Goal: Task Accomplishment & Management: Complete application form

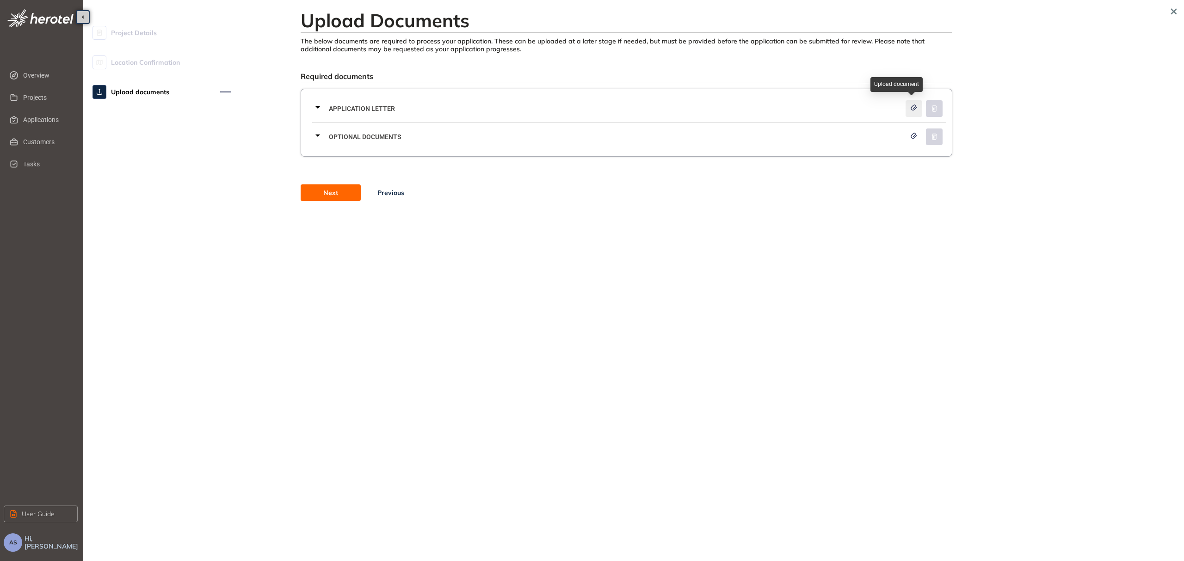
click at [916, 110] on icon "button" at bounding box center [913, 108] width 9 height 6
click at [915, 108] on icon "button" at bounding box center [913, 108] width 9 height 6
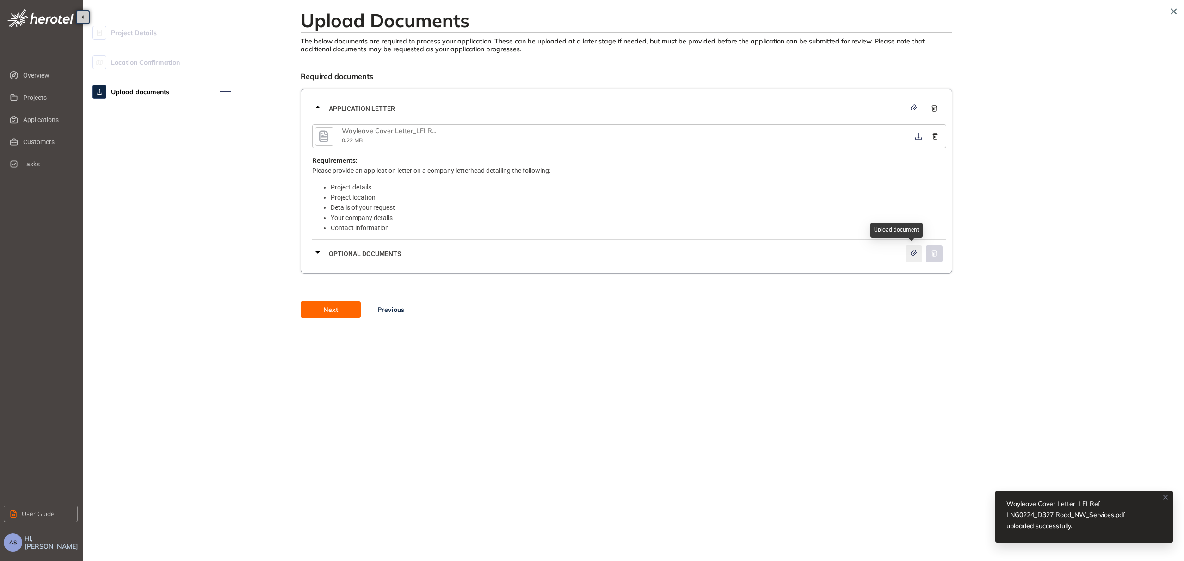
click at [914, 248] on button "button" at bounding box center [913, 254] width 17 height 17
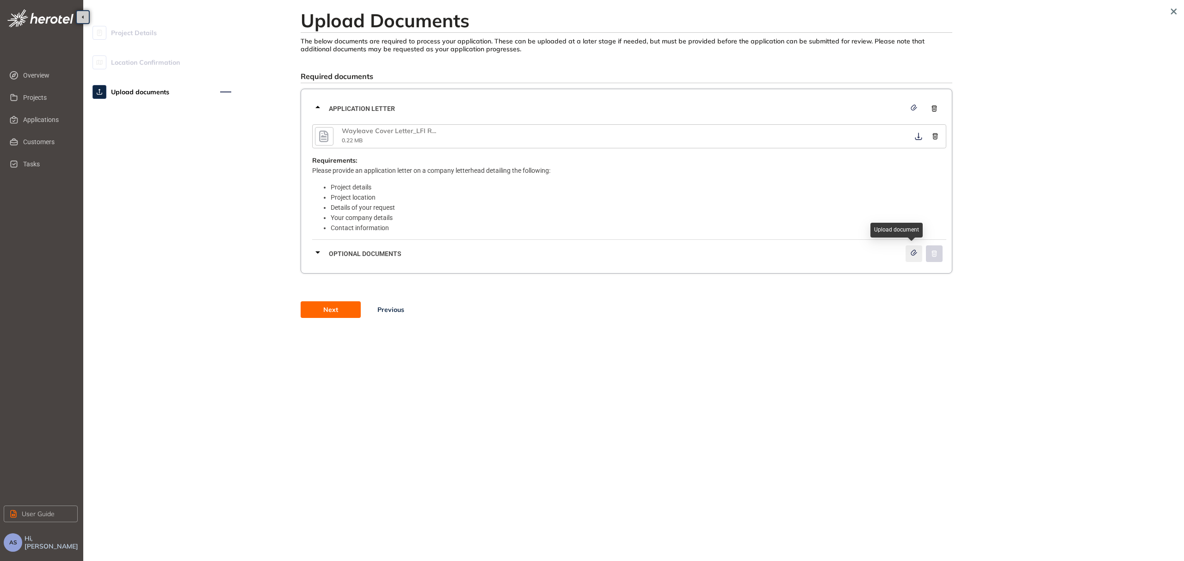
click at [913, 255] on icon "button" at bounding box center [914, 252] width 6 height 5
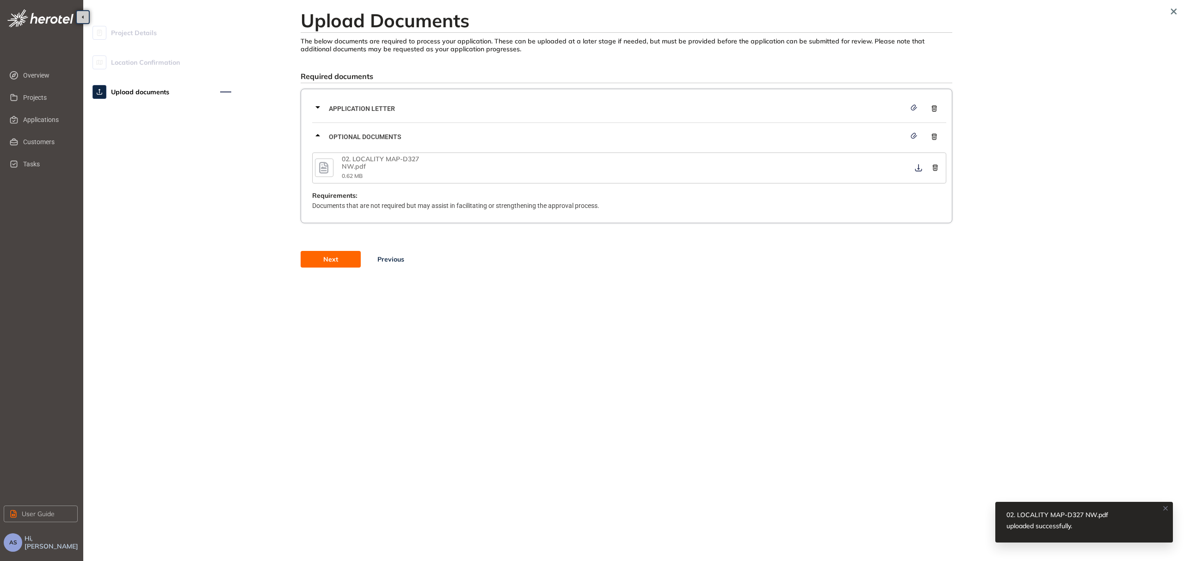
click at [339, 261] on button "Next" at bounding box center [331, 259] width 60 height 17
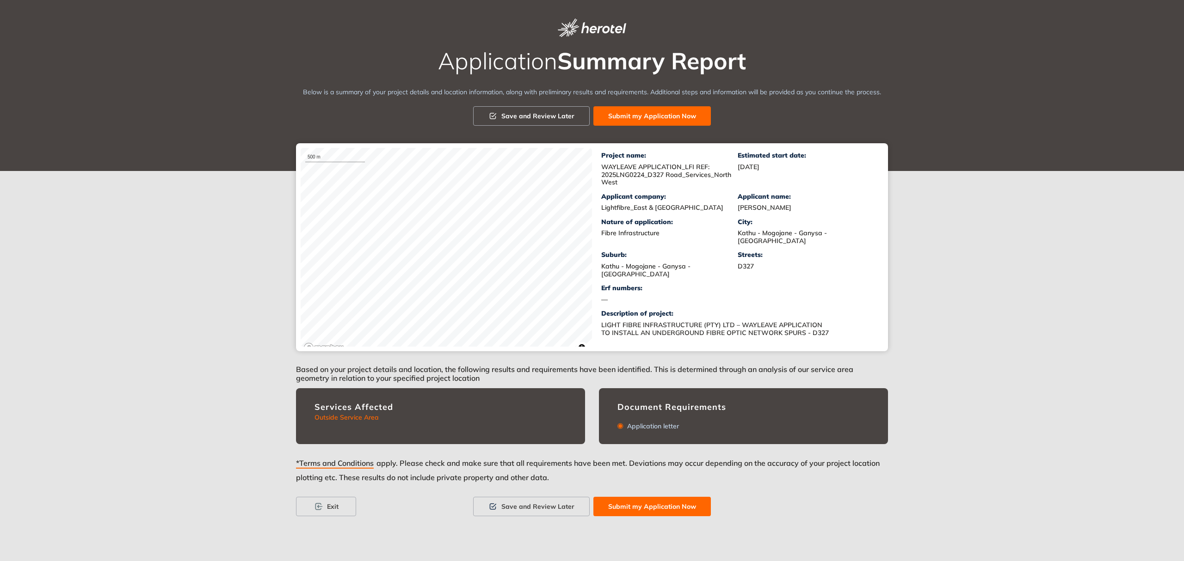
click at [312, 378] on div "Application Summary Report Below is a summary of your project details and locat…" at bounding box center [592, 280] width 1184 height 561
click at [387, 362] on div "Application Summary Report Below is a summary of your project details and locat…" at bounding box center [592, 280] width 1184 height 561
click at [414, 350] on div "3 km © Mapbox © OpenStreetMap Improve this map Project name: WAYLEAVE APPLICATI…" at bounding box center [592, 247] width 592 height 208
click at [409, 350] on div "3 km © Mapbox © OpenStreetMap Improve this map Project name: WAYLEAVE APPLICATI…" at bounding box center [592, 247] width 592 height 208
click at [634, 507] on span "Submit my Application Now" at bounding box center [652, 507] width 88 height 10
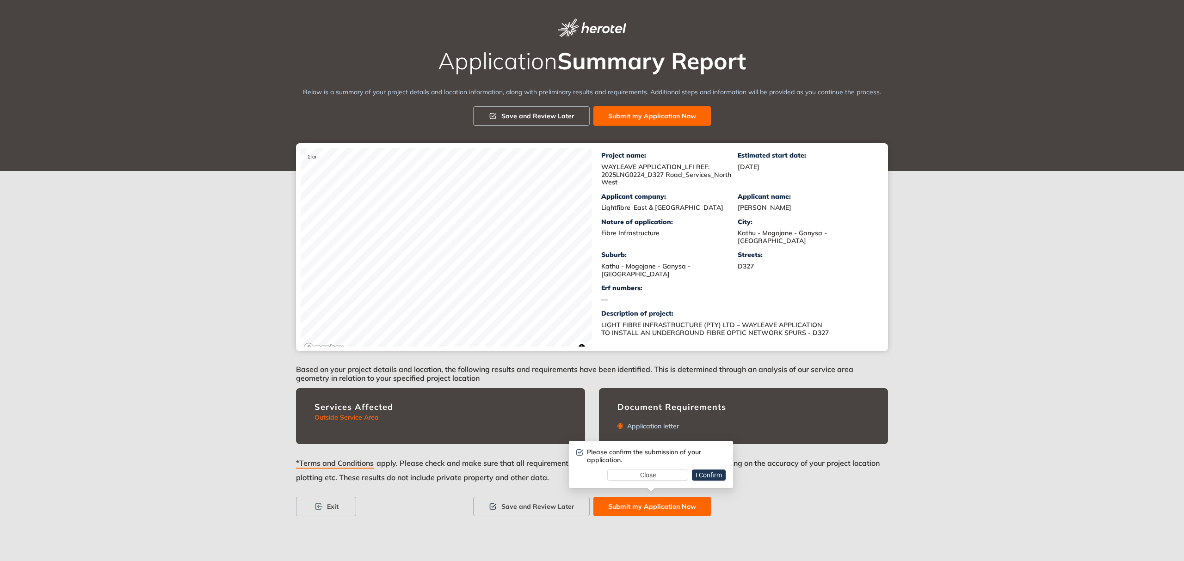
click at [698, 473] on span "I Confirm" at bounding box center [709, 475] width 26 height 10
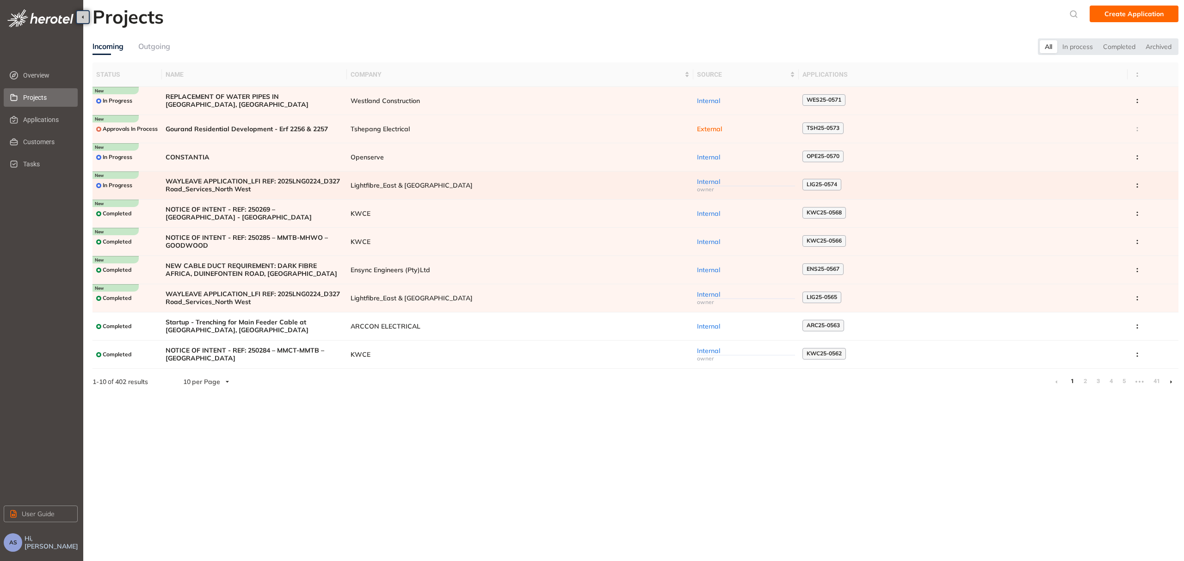
click at [264, 182] on span "WAYLEAVE APPLICATION_LFI REF: 2025LNG0224_D327 Road_Services_North West" at bounding box center [255, 186] width 178 height 16
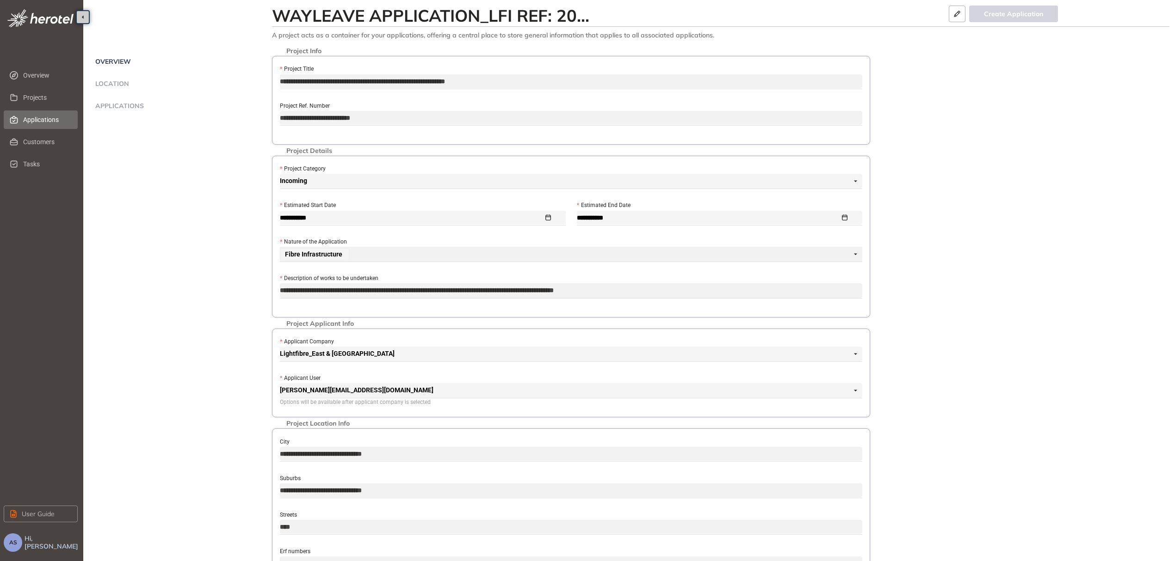
click at [43, 121] on span "Applications" at bounding box center [46, 120] width 47 height 18
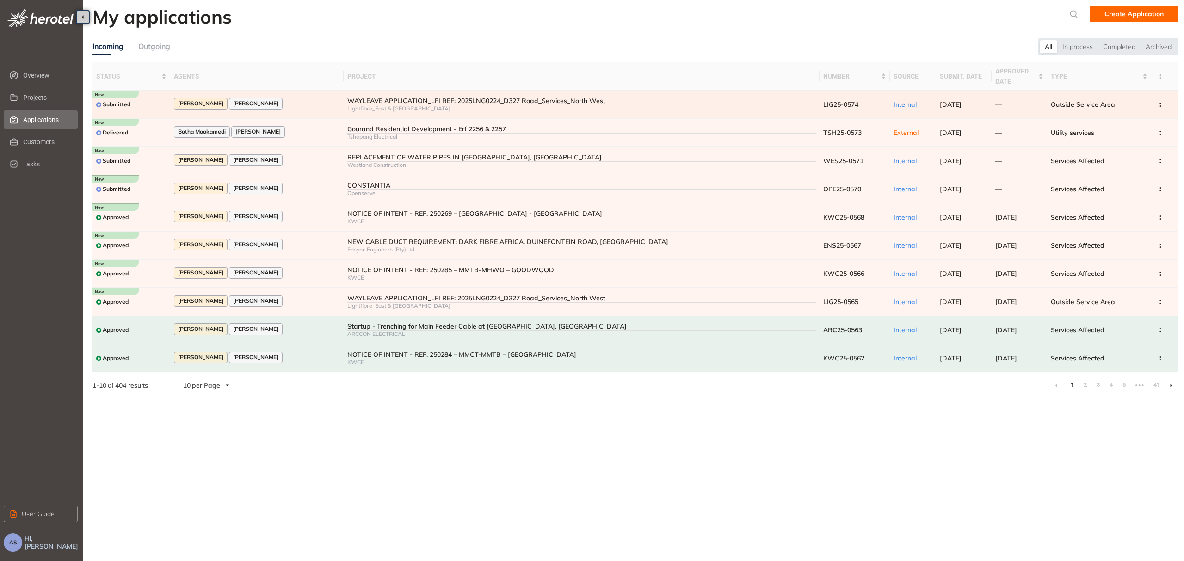
click at [417, 109] on div "Lightfibre_East & [GEOGRAPHIC_DATA]" at bounding box center [581, 108] width 468 height 6
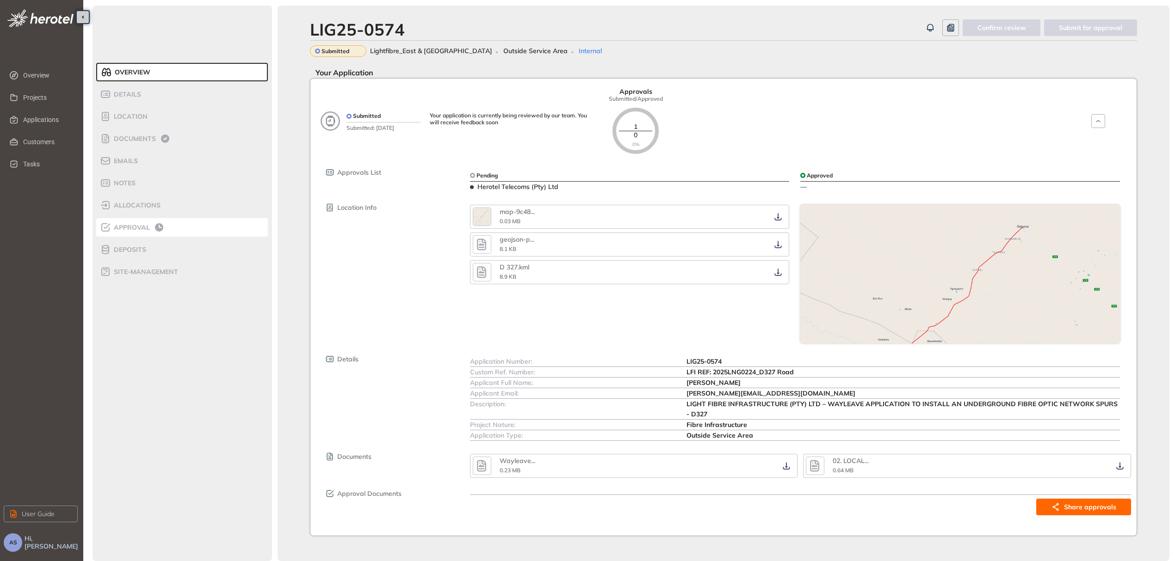
click at [129, 229] on span "Approval" at bounding box center [130, 228] width 39 height 8
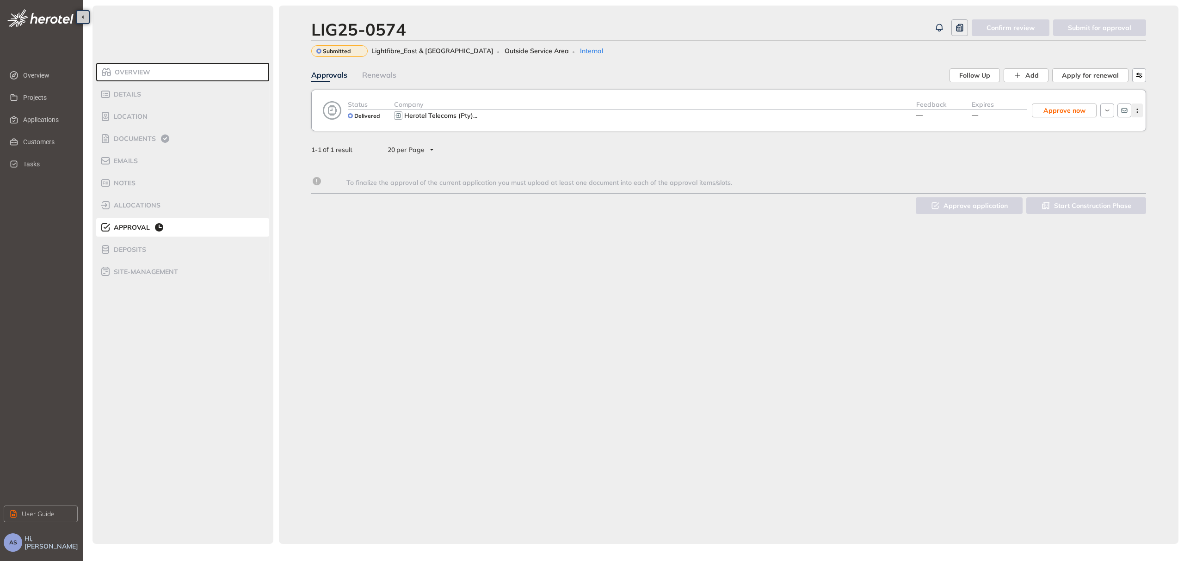
click at [1138, 111] on icon "button" at bounding box center [1137, 111] width 9 height 4
click at [1099, 152] on span "View approval form" at bounding box center [1102, 150] width 63 height 8
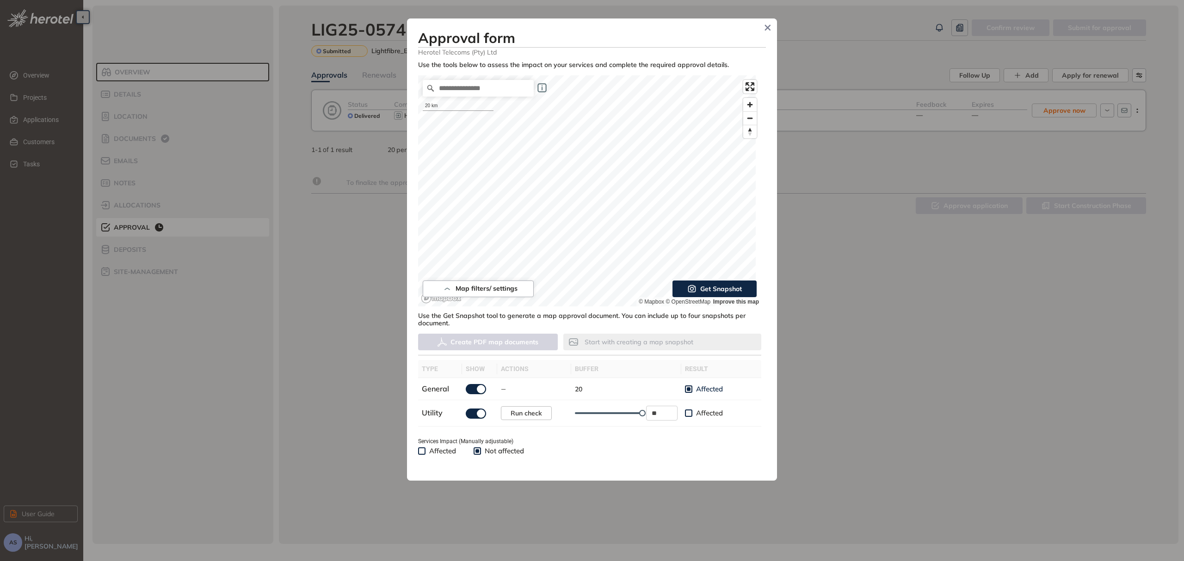
click at [729, 289] on span "Get Snapshot" at bounding box center [721, 289] width 42 height 10
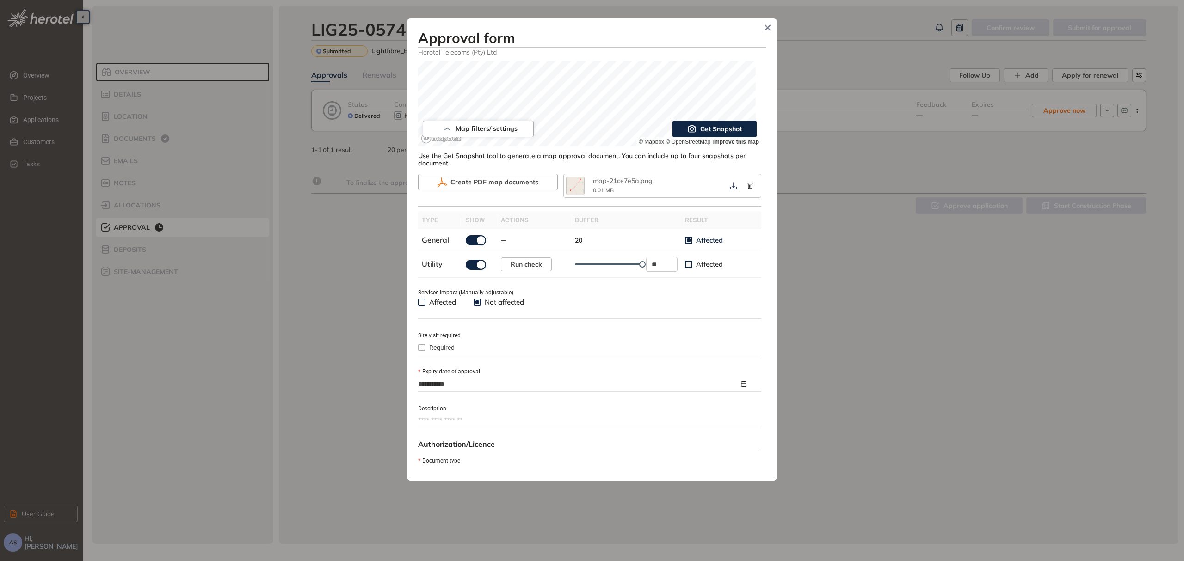
scroll to position [166, 0]
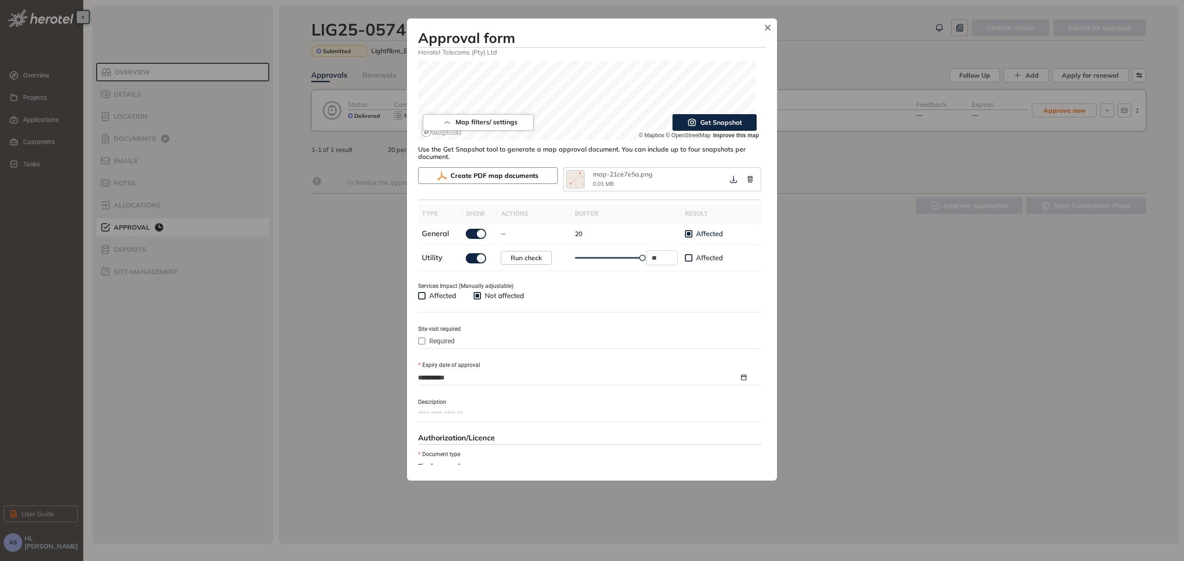
click at [516, 179] on span "Create PDF map documents" at bounding box center [494, 176] width 88 height 10
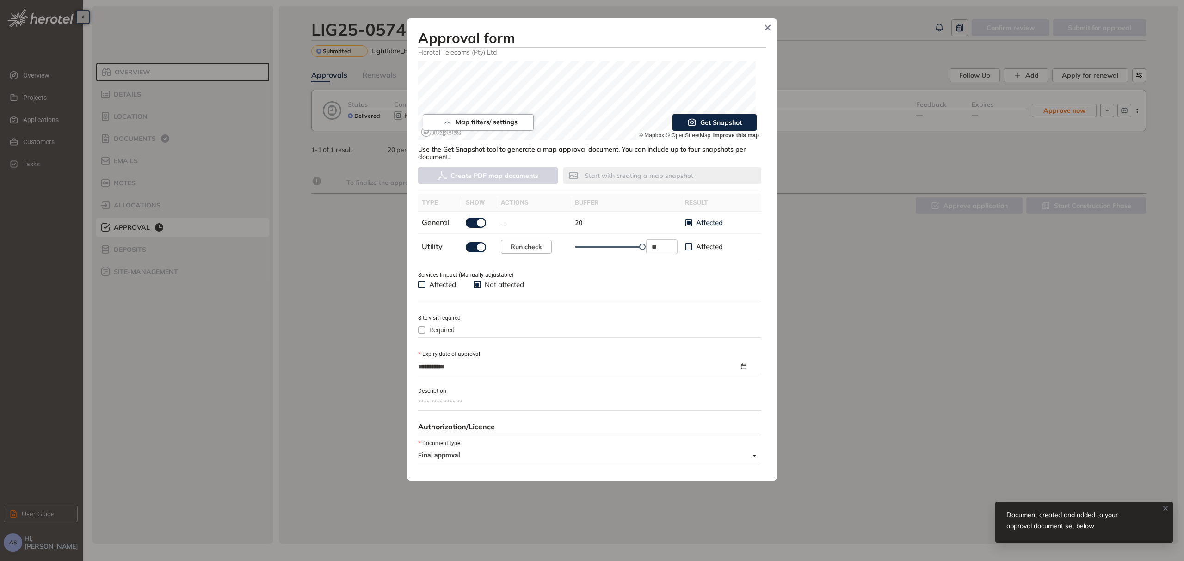
scroll to position [290, 0]
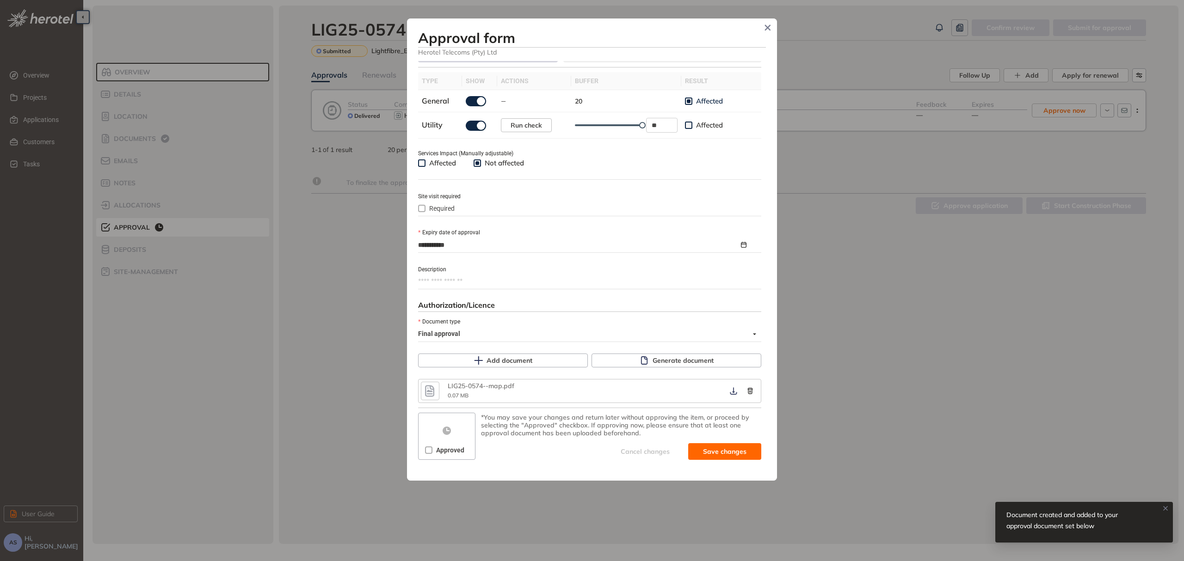
click at [454, 282] on textarea "Description" at bounding box center [589, 281] width 343 height 15
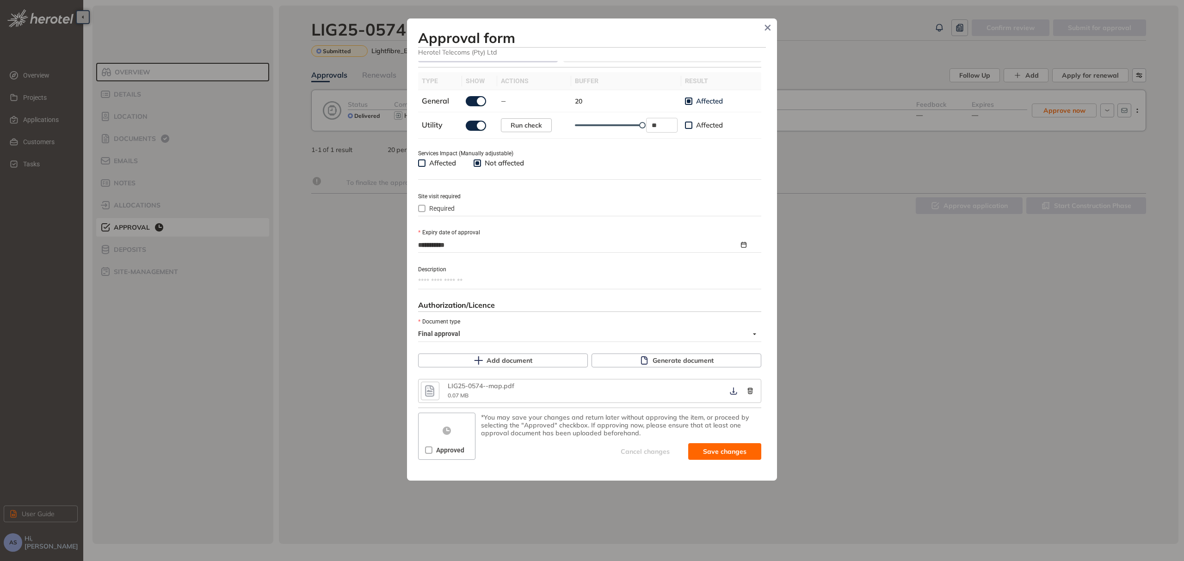
click at [462, 280] on textarea "Description" at bounding box center [589, 281] width 343 height 15
click at [439, 281] on textarea "Description" at bounding box center [589, 281] width 343 height 15
click at [521, 280] on textarea "Description" at bounding box center [589, 281] width 343 height 15
paste textarea "**********"
type textarea "**********"
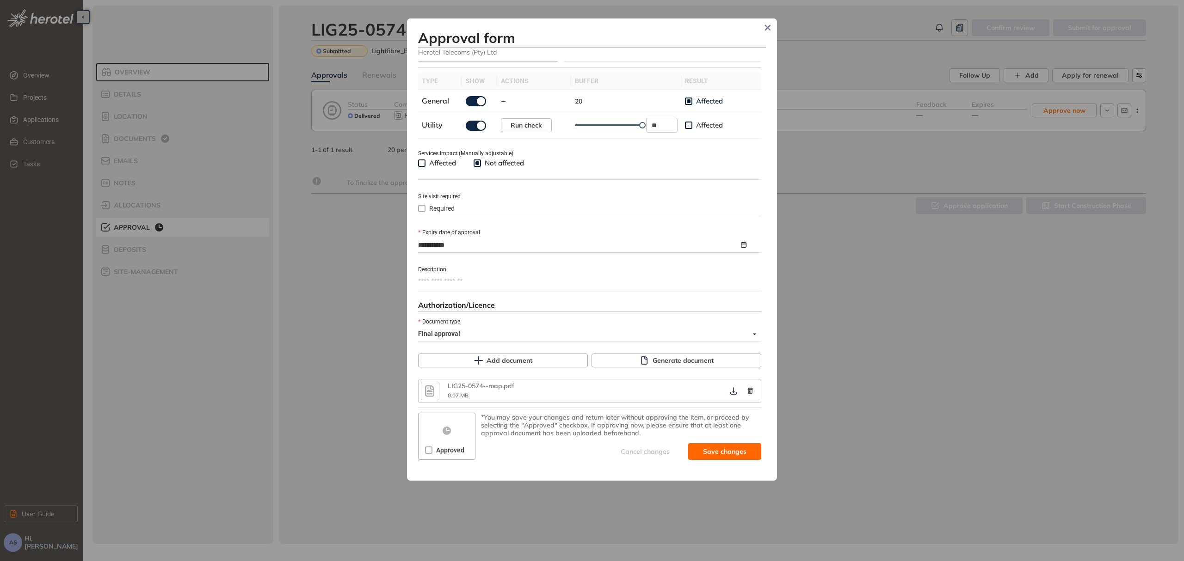
type textarea "**********"
click at [437, 280] on textarea "**********" at bounding box center [587, 281] width 338 height 15
type textarea "**********"
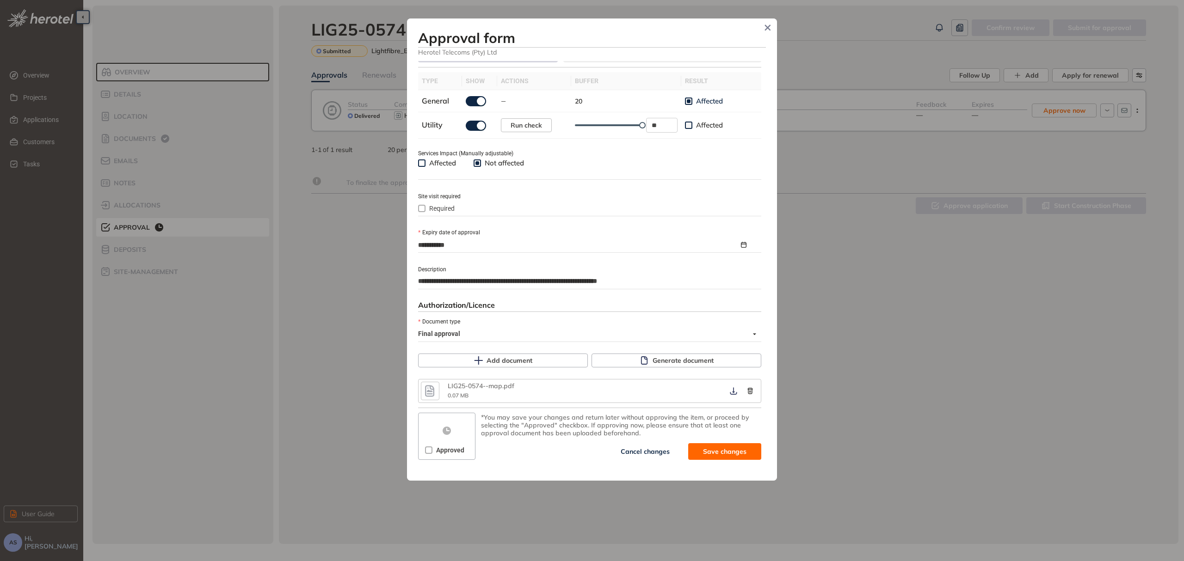
type textarea "**********"
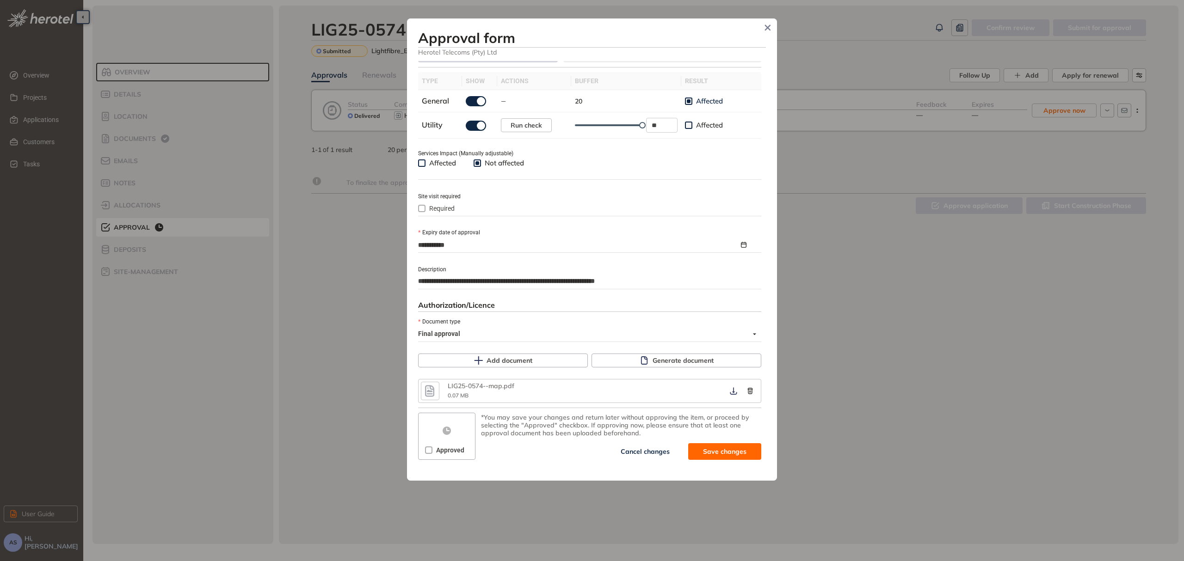
type textarea "**********"
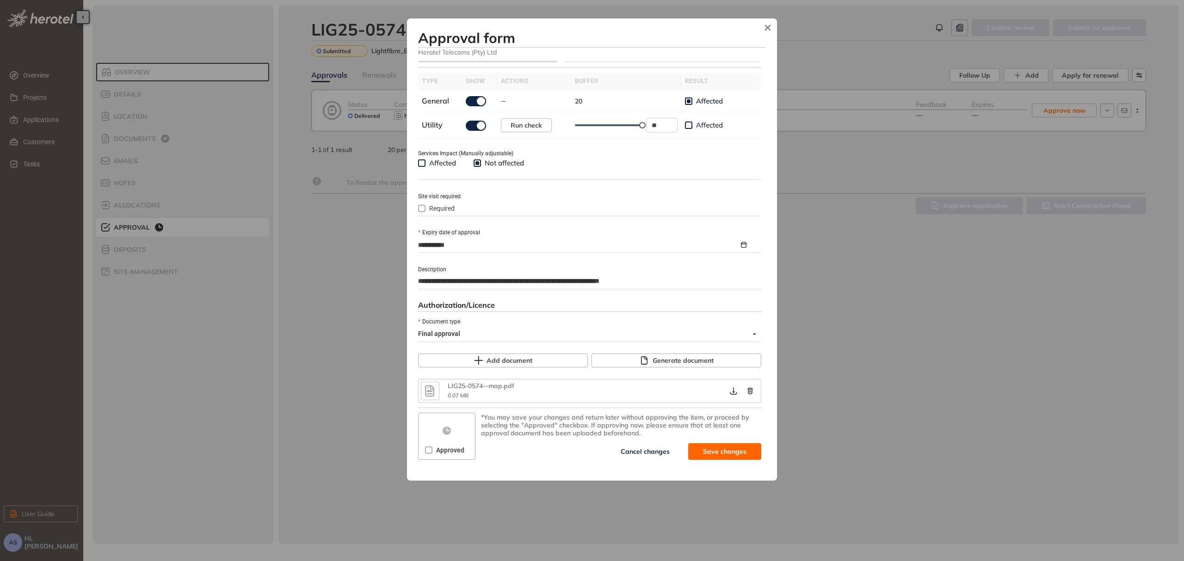
type textarea "**********"
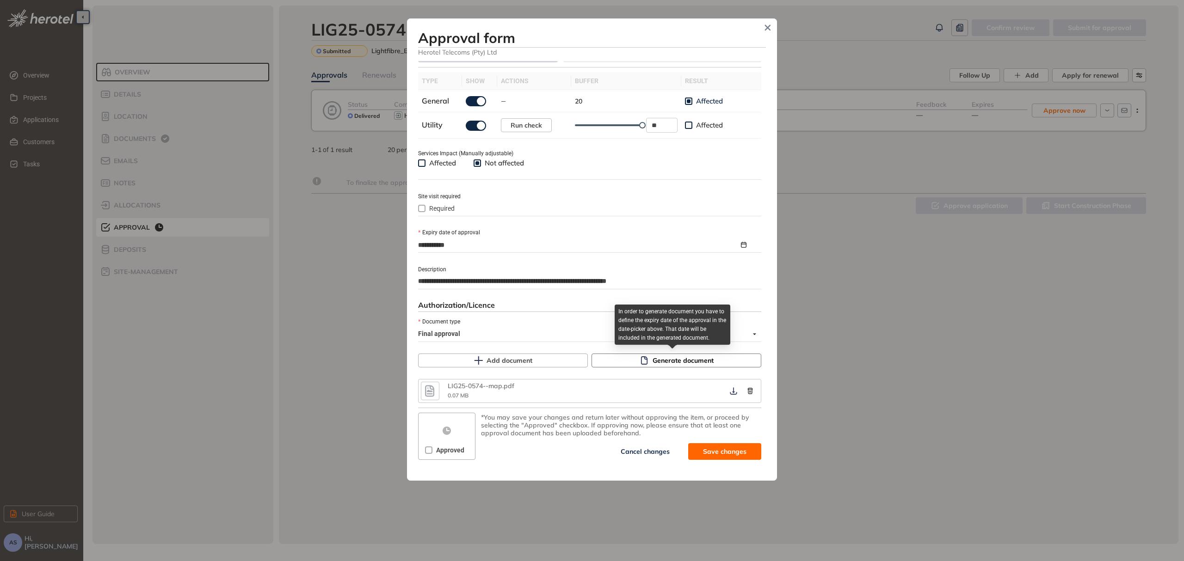
click at [669, 361] on span "Generate document" at bounding box center [683, 361] width 61 height 10
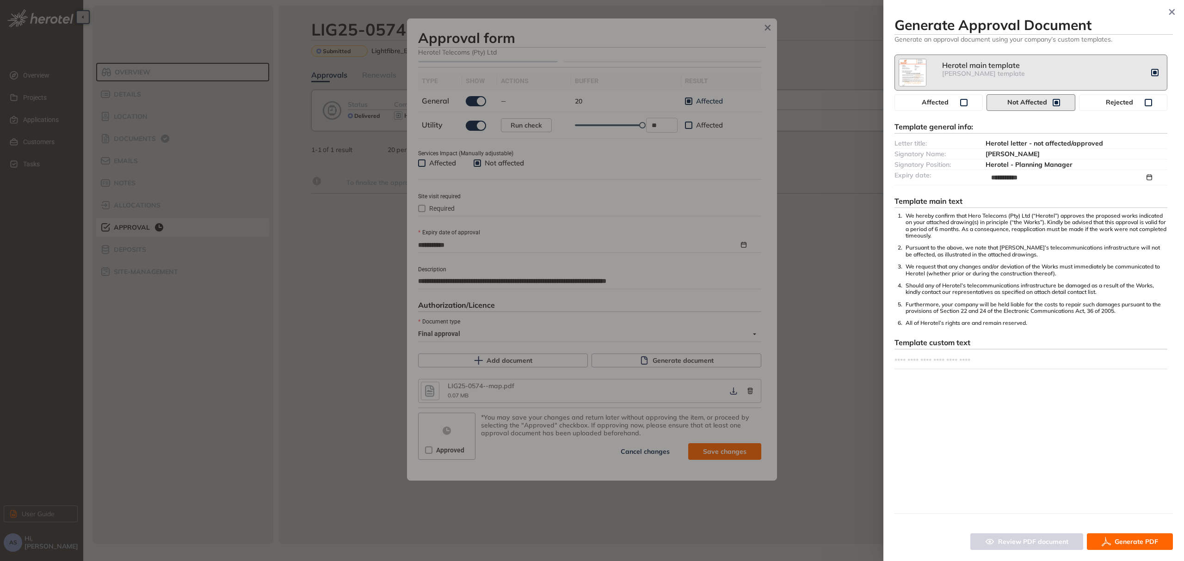
click at [1134, 542] on span "Generate PDF" at bounding box center [1135, 542] width 43 height 10
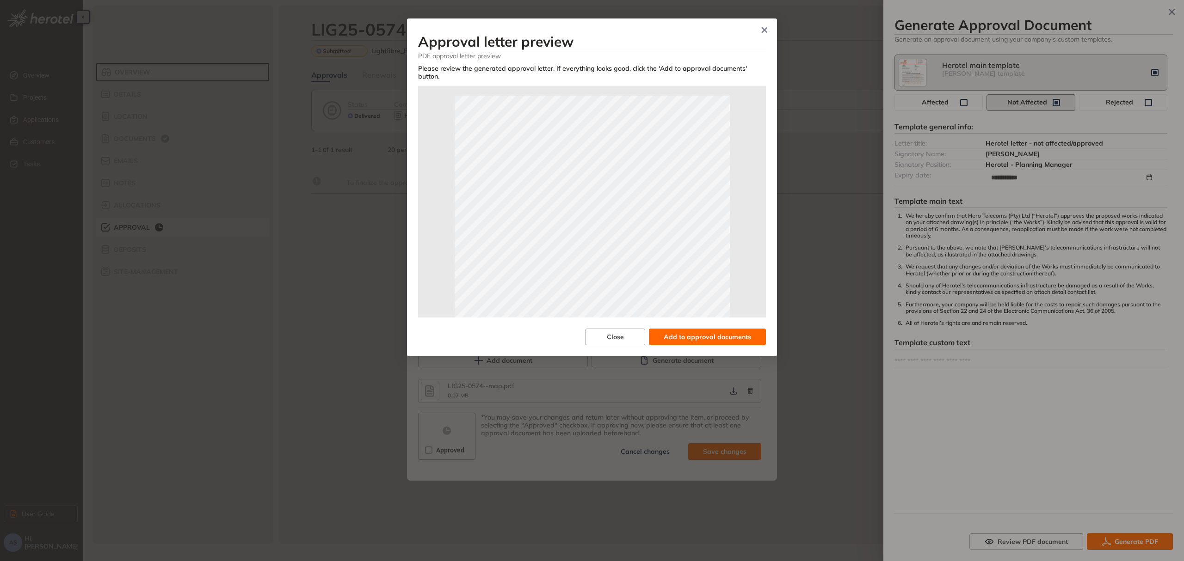
scroll to position [206, 0]
click at [690, 339] on span "Add to approval documents" at bounding box center [707, 337] width 87 height 10
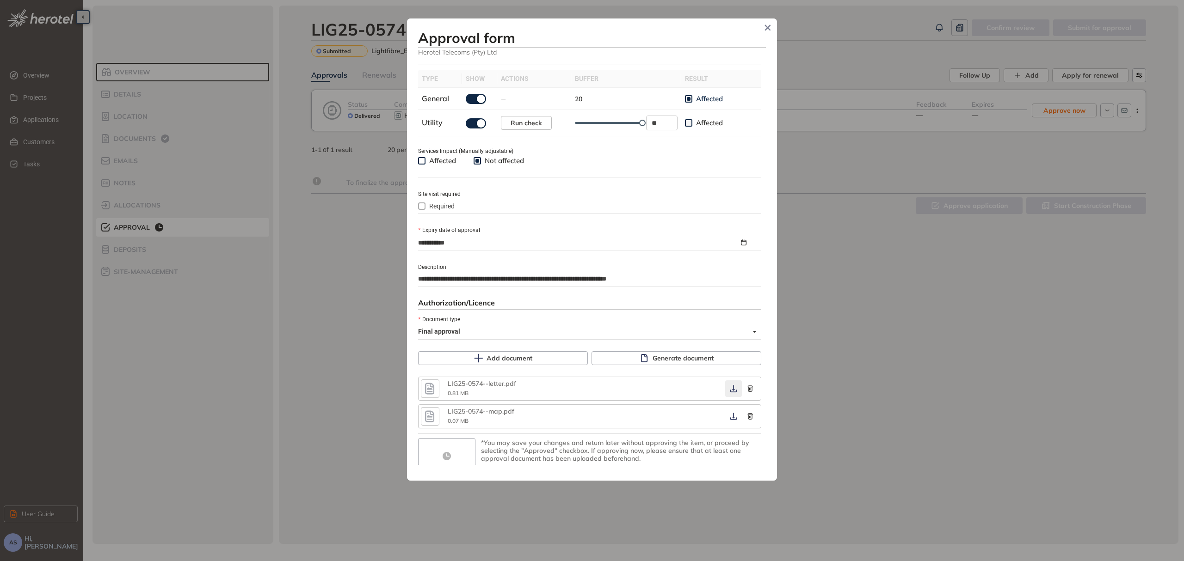
click at [729, 391] on icon "button" at bounding box center [733, 388] width 9 height 7
click at [731, 419] on icon "button" at bounding box center [733, 416] width 9 height 7
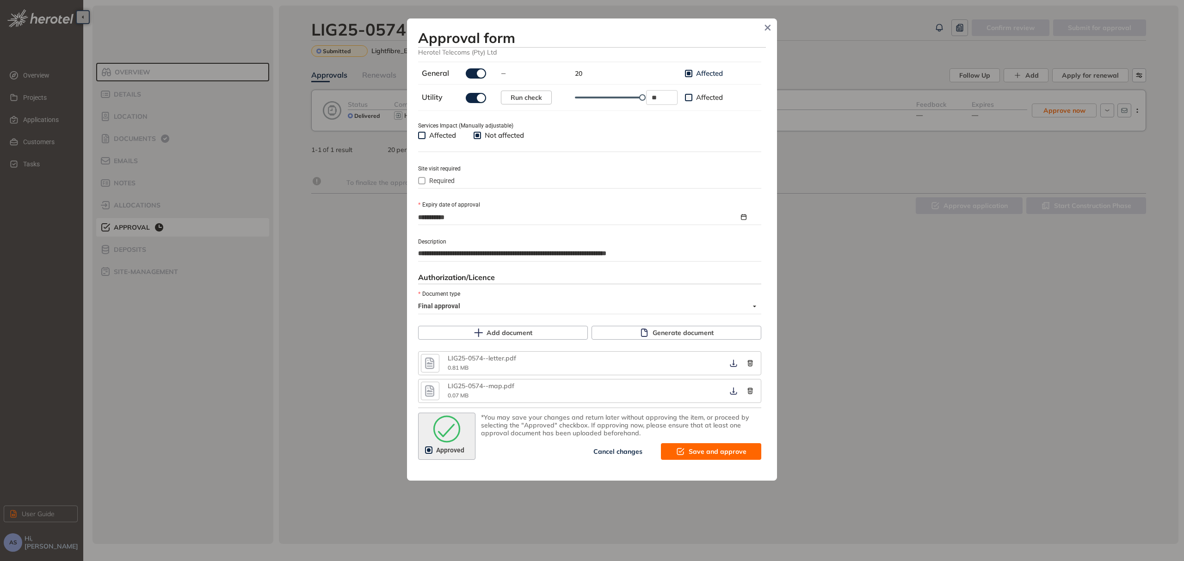
click at [715, 454] on span "Save and approve" at bounding box center [718, 452] width 58 height 10
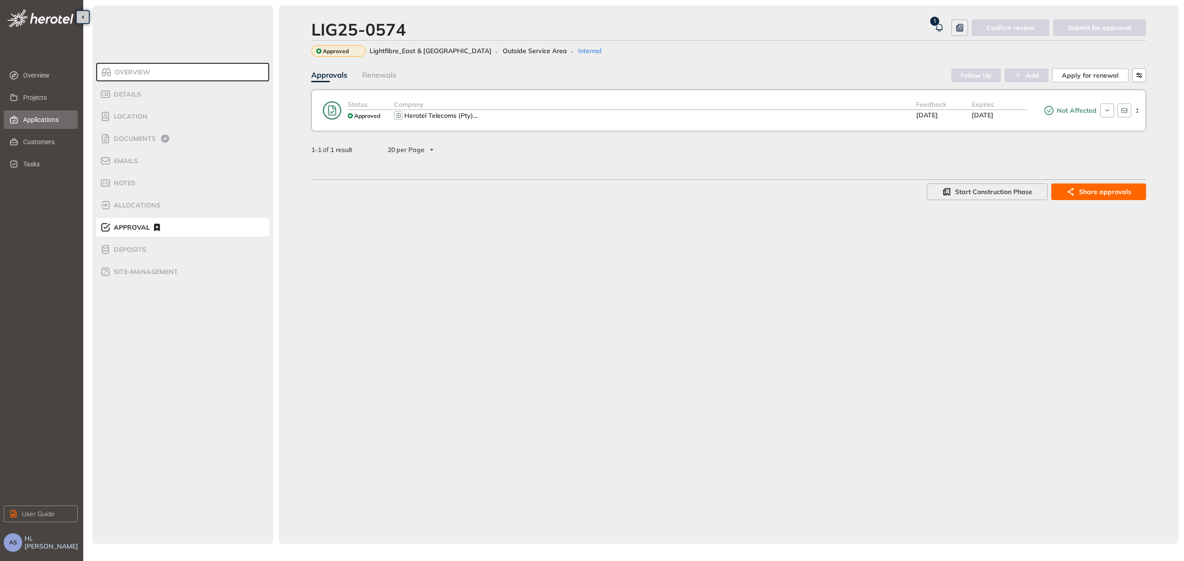
click at [49, 121] on span "Applications" at bounding box center [46, 120] width 47 height 18
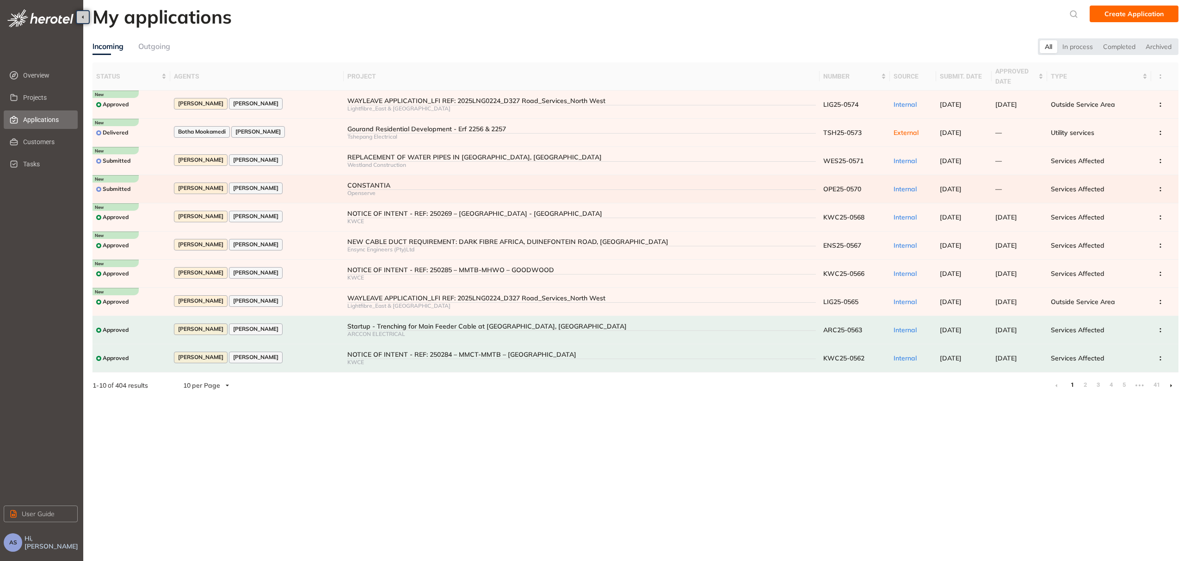
click at [401, 187] on div "CONSTANTIA" at bounding box center [581, 186] width 468 height 8
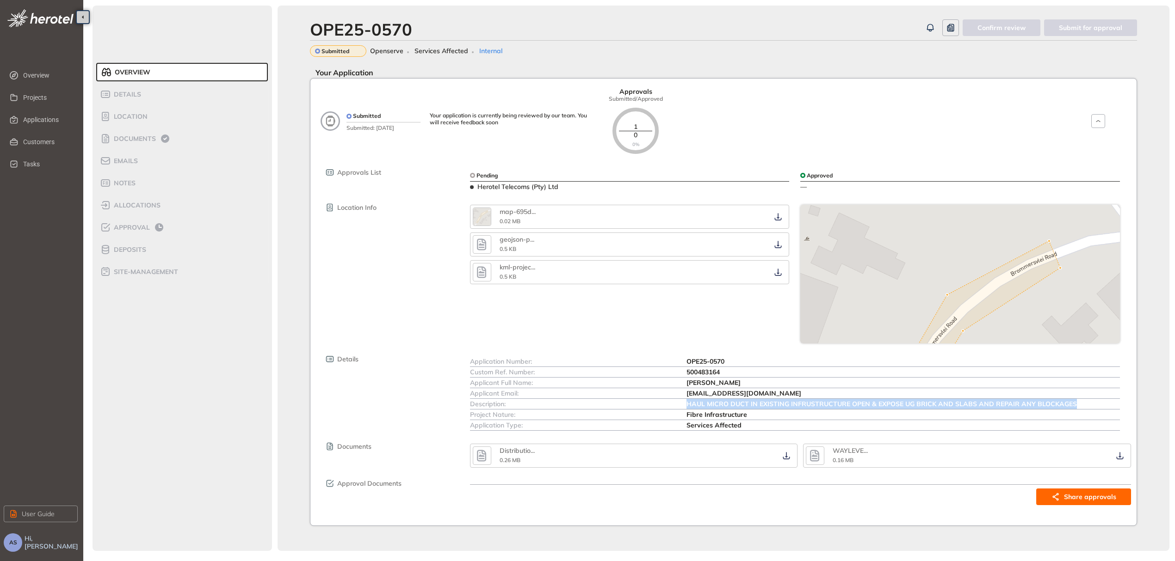
drag, startPoint x: 687, startPoint y: 404, endPoint x: 1094, endPoint y: 405, distance: 407.4
click at [1094, 405] on div "HAUL MICRO DUCT IN EXISTING INFRUSTRUCTURE OPEN & EXPOSE UG BRICK AND SLABS AND…" at bounding box center [902, 404] width 433 height 10
copy span "HAUL MICRO DUCT IN EXISTING INFRUSTRUCTURE OPEN & EXPOSE UG BRICK AND SLABS AND…"
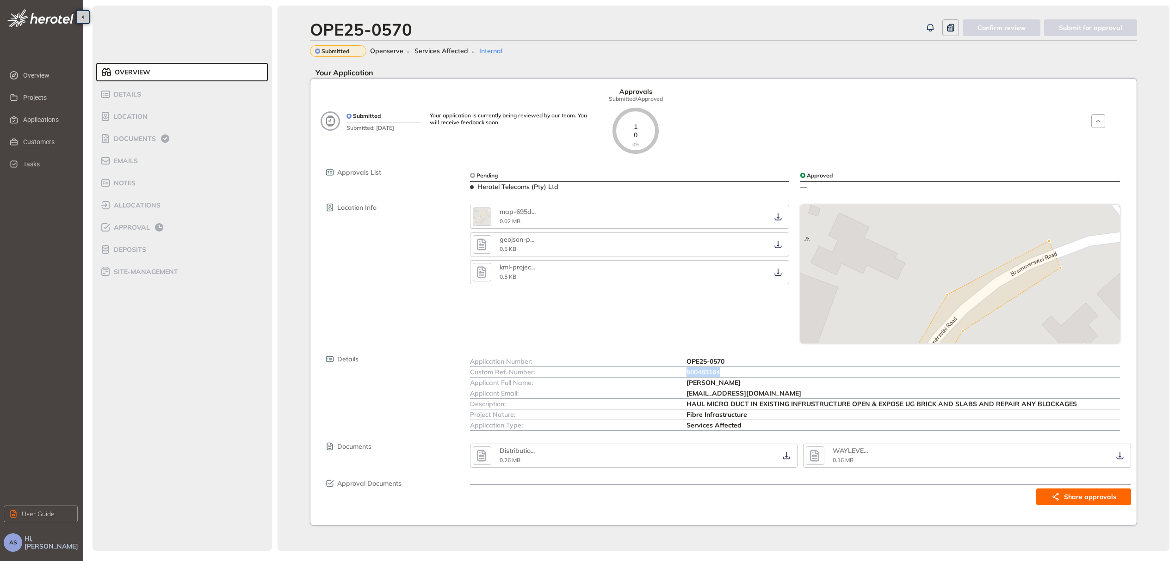
drag, startPoint x: 688, startPoint y: 371, endPoint x: 737, endPoint y: 374, distance: 48.7
click at [737, 374] on div "500483164" at bounding box center [902, 372] width 433 height 10
copy span "500483164"
click at [777, 219] on icon "button" at bounding box center [778, 217] width 7 height 7
click at [777, 274] on icon "button" at bounding box center [778, 272] width 7 height 7
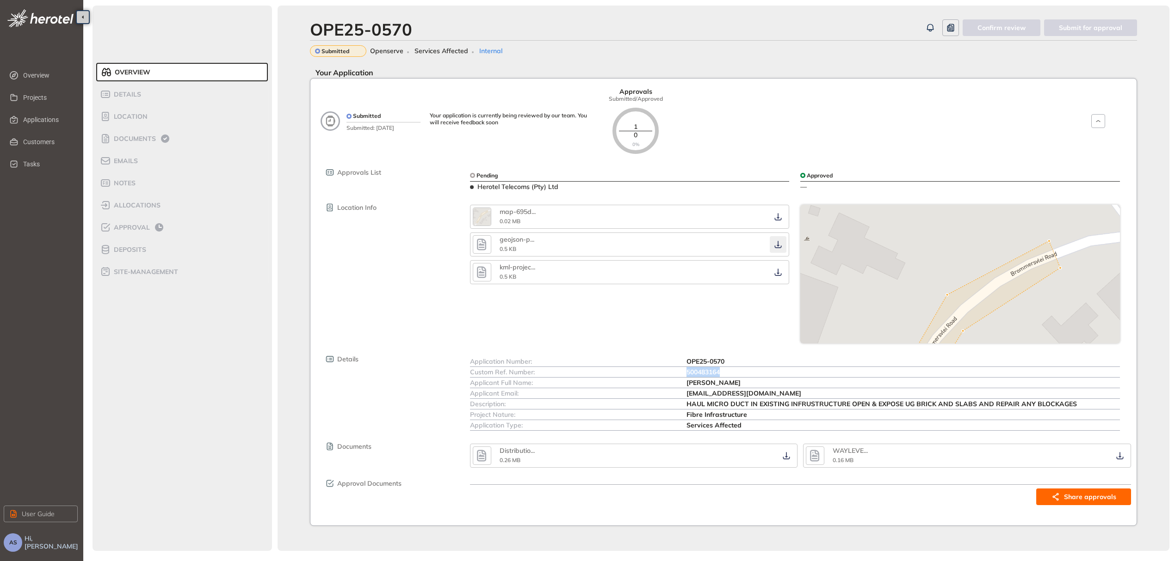
click at [775, 243] on icon "button" at bounding box center [777, 244] width 9 height 7
click at [787, 460] on icon "button" at bounding box center [786, 455] width 9 height 7
click at [1120, 459] on icon "button" at bounding box center [1119, 455] width 9 height 7
click at [119, 224] on span "Approval" at bounding box center [130, 228] width 39 height 8
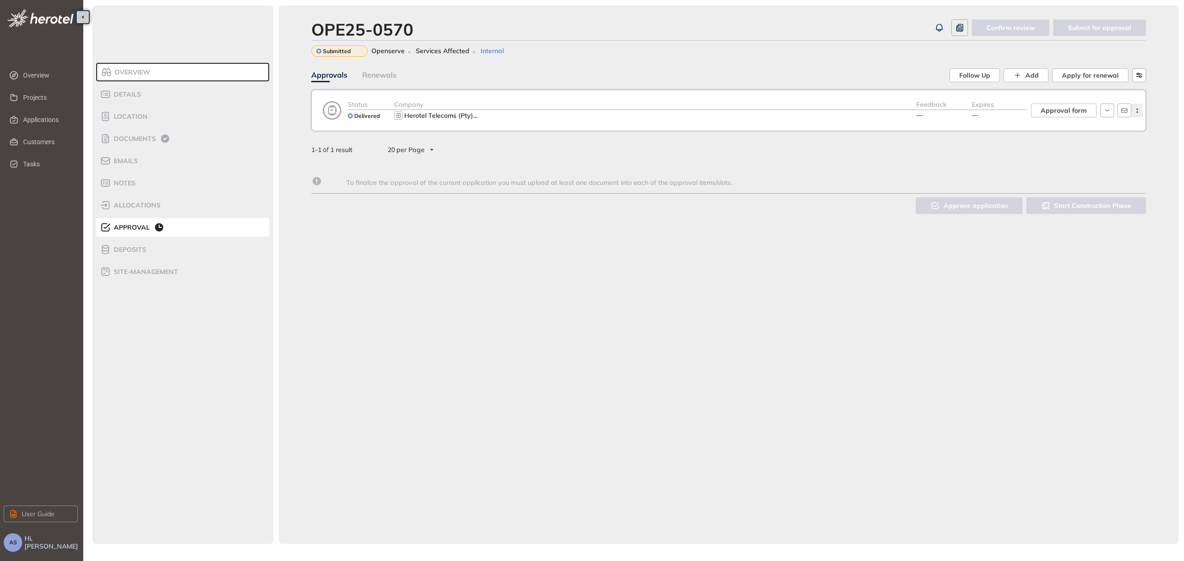
click at [1137, 112] on circle "button" at bounding box center [1136, 111] width 1 height 1
click at [756, 287] on div "OPE25-0570 Confirm review Submit for approval Submitted Openserve Services Affe…" at bounding box center [728, 275] width 899 height 539
click at [412, 115] on span "Herotel Telecoms (Pty)" at bounding box center [438, 115] width 69 height 8
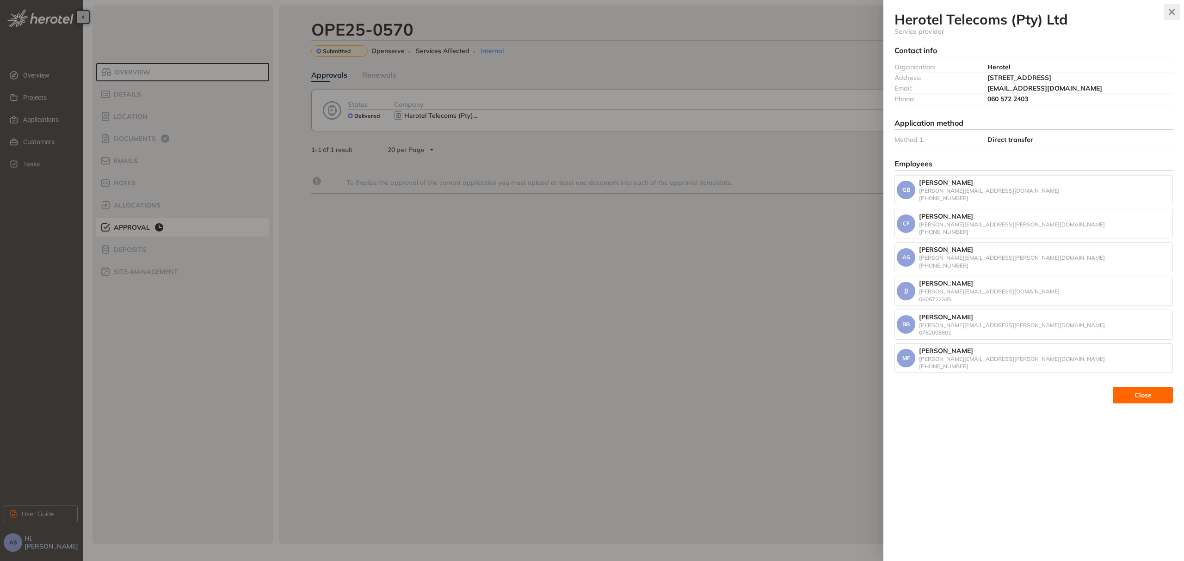
click at [1174, 12] on icon "button" at bounding box center [1171, 12] width 9 height 6
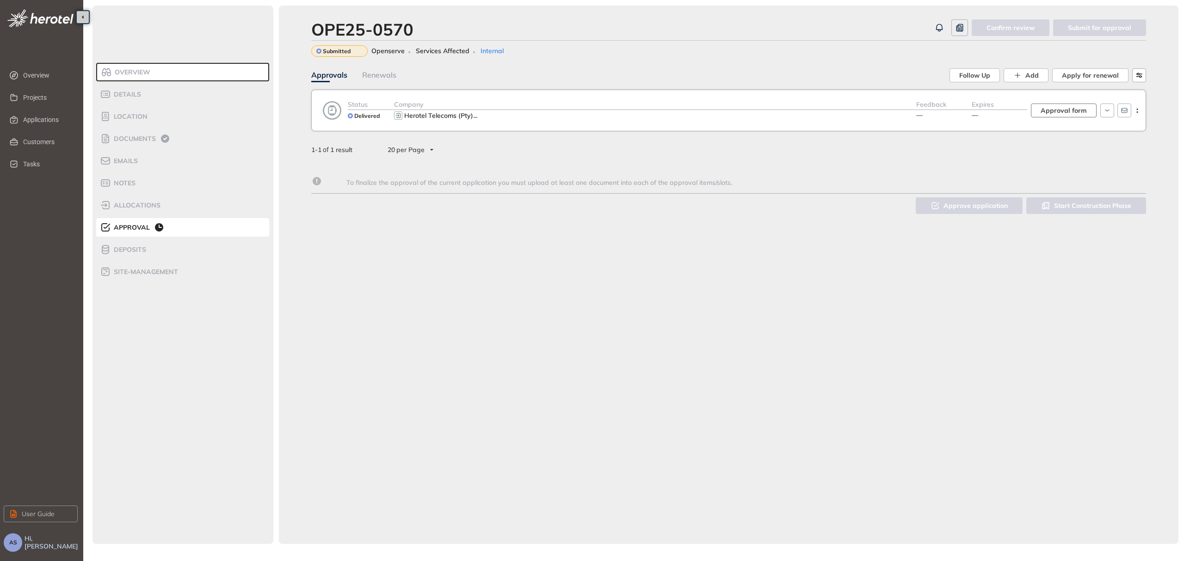
click at [1077, 110] on span "Approval form" at bounding box center [1063, 110] width 46 height 10
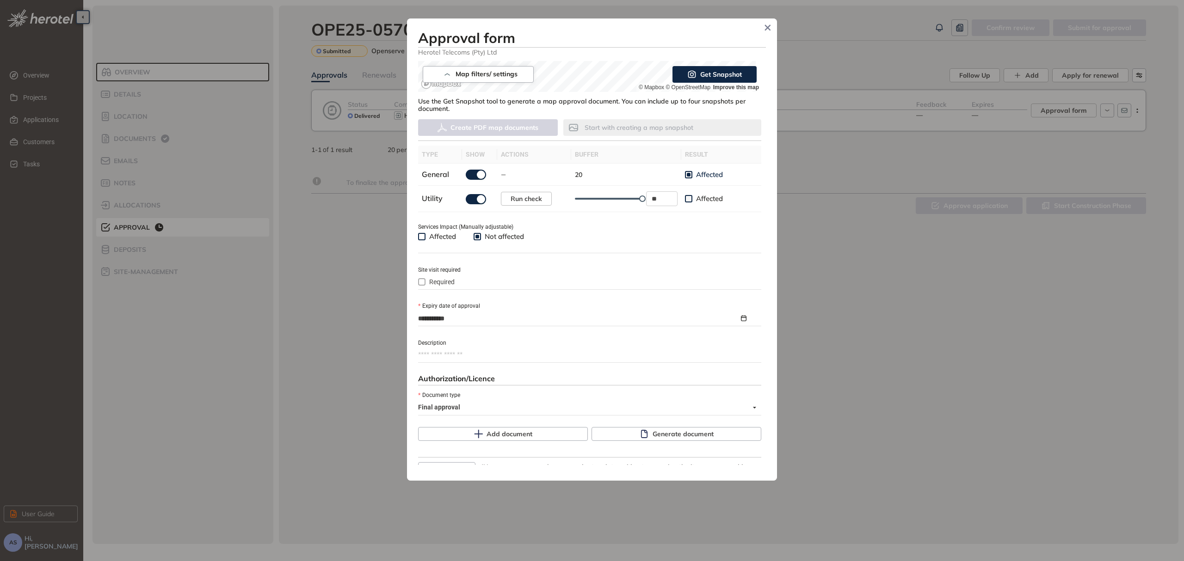
scroll to position [216, 0]
click at [500, 354] on textarea "Description" at bounding box center [589, 353] width 343 height 15
click at [468, 354] on textarea "Description" at bounding box center [589, 353] width 343 height 15
paste textarea "**********"
type textarea "**********"
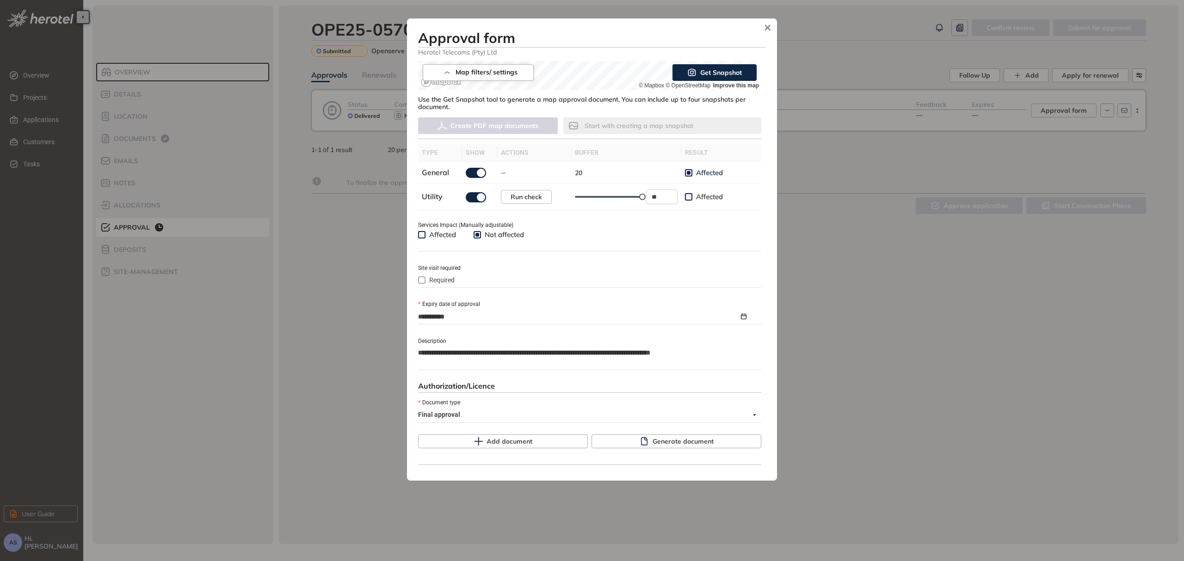
type textarea "**********"
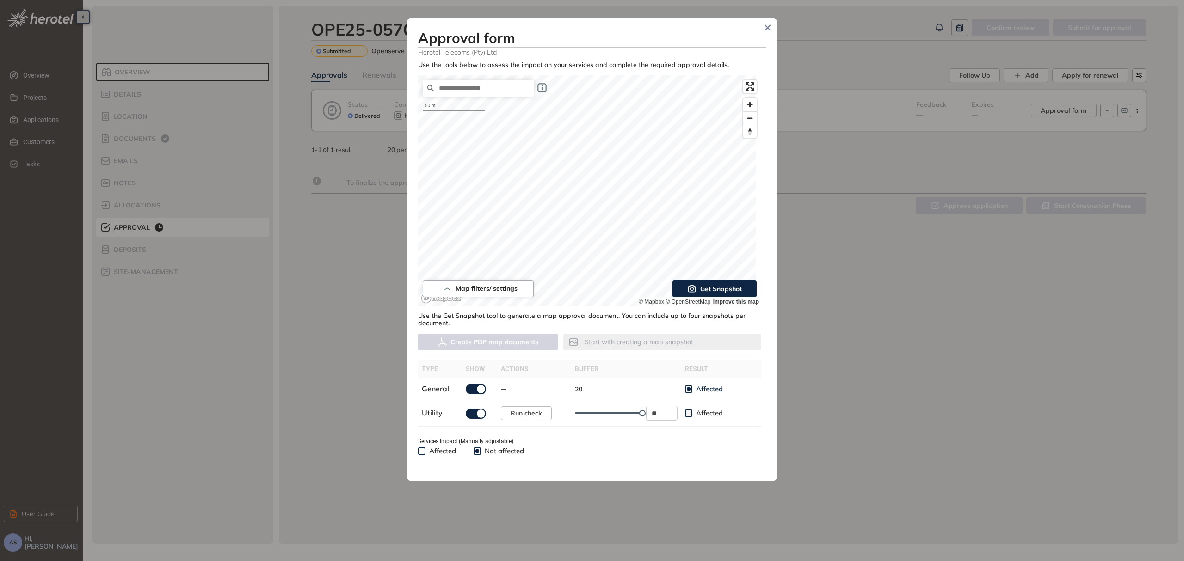
scroll to position [275, 0]
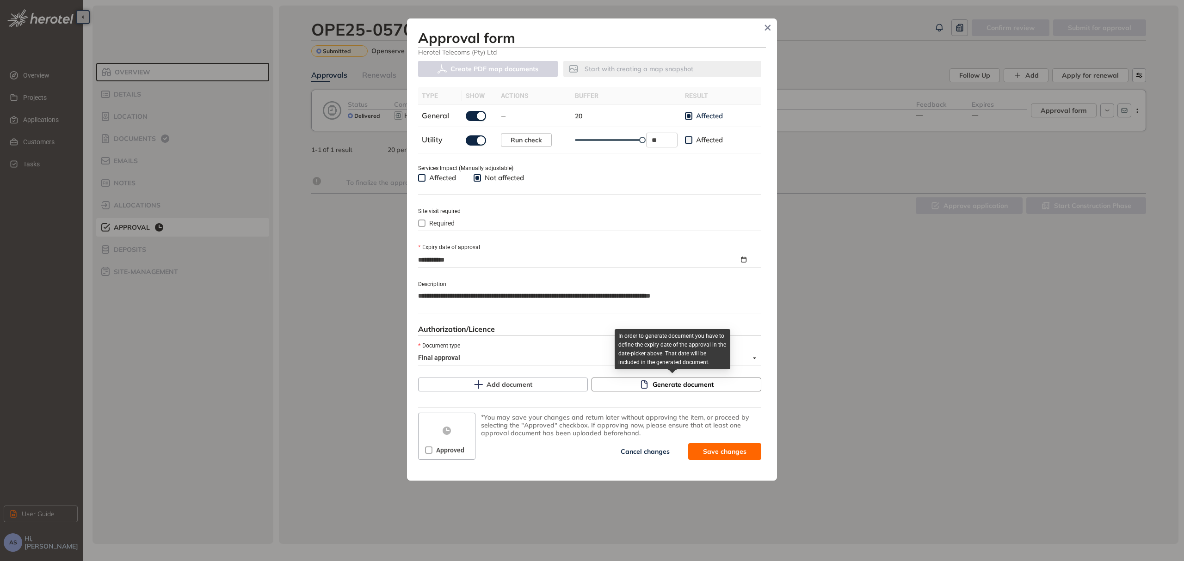
click at [670, 387] on span "Generate document" at bounding box center [683, 385] width 61 height 10
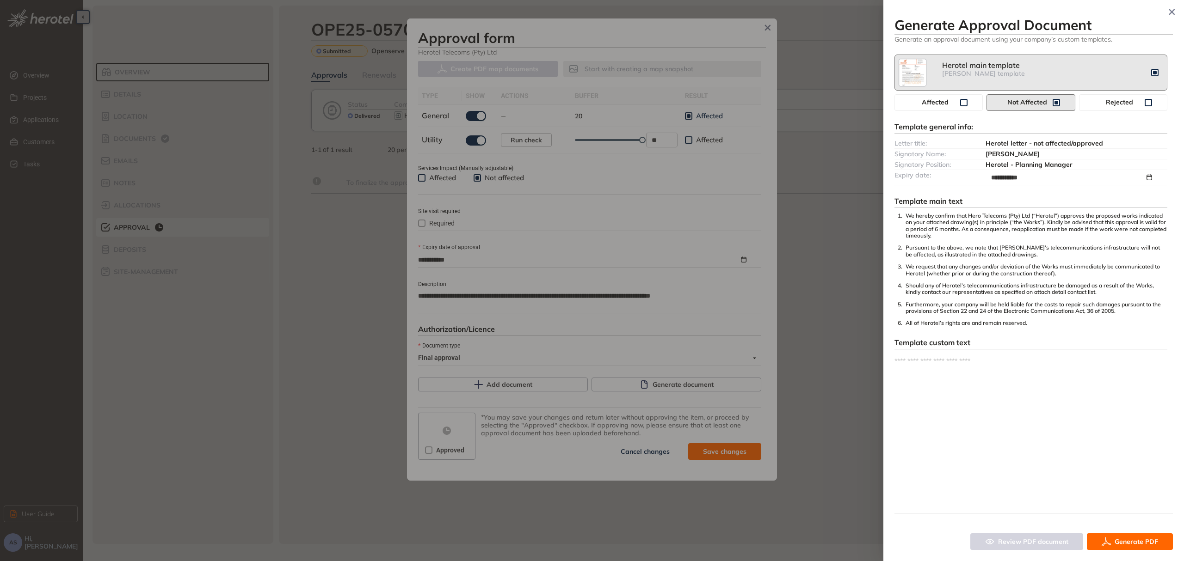
click at [1114, 542] on span "Generate PDF" at bounding box center [1135, 542] width 43 height 10
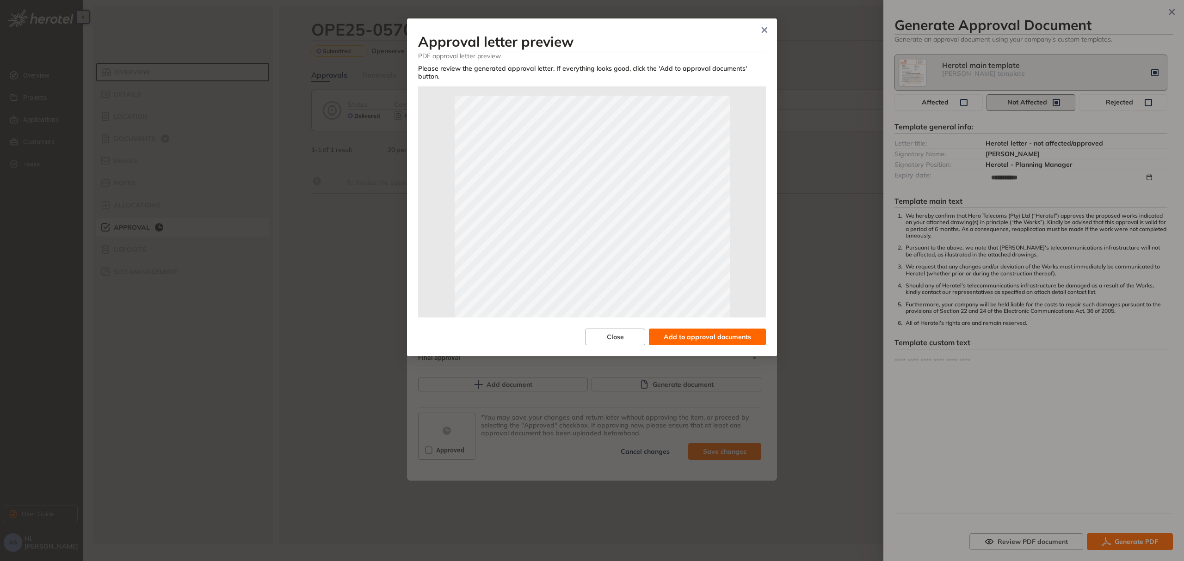
click at [694, 340] on span "Add to approval documents" at bounding box center [707, 337] width 87 height 10
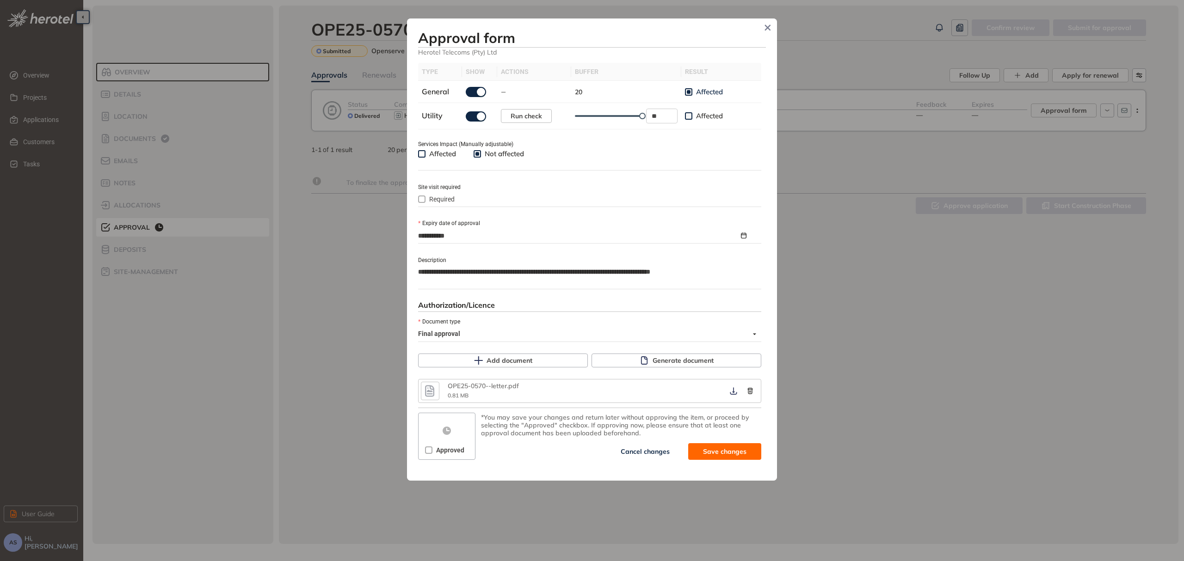
scroll to position [0, 0]
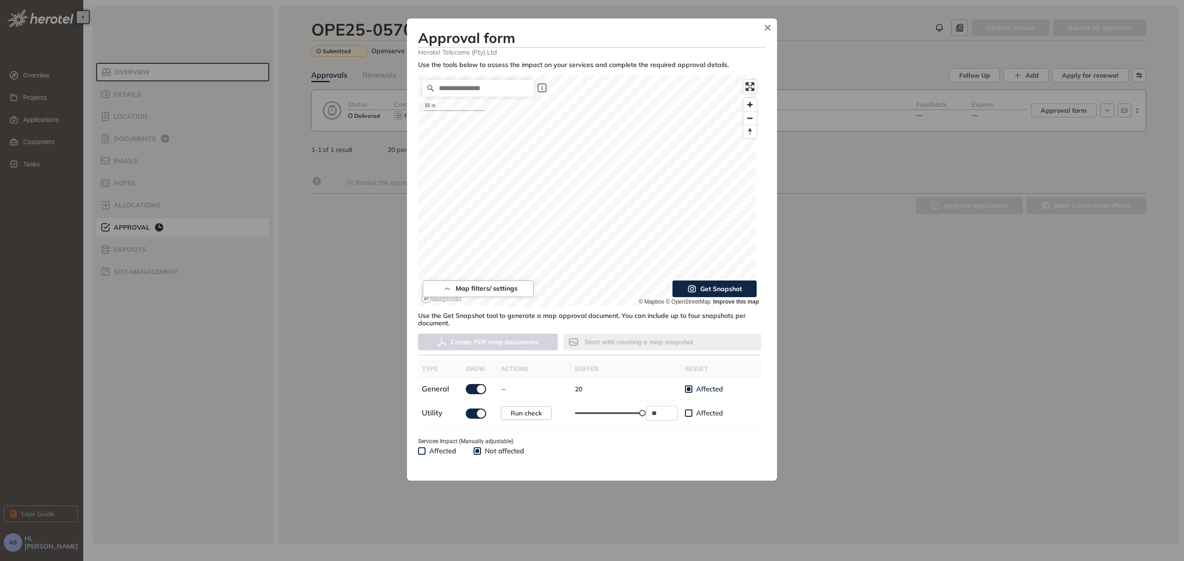
click at [708, 289] on span "Get Snapshot" at bounding box center [721, 289] width 42 height 10
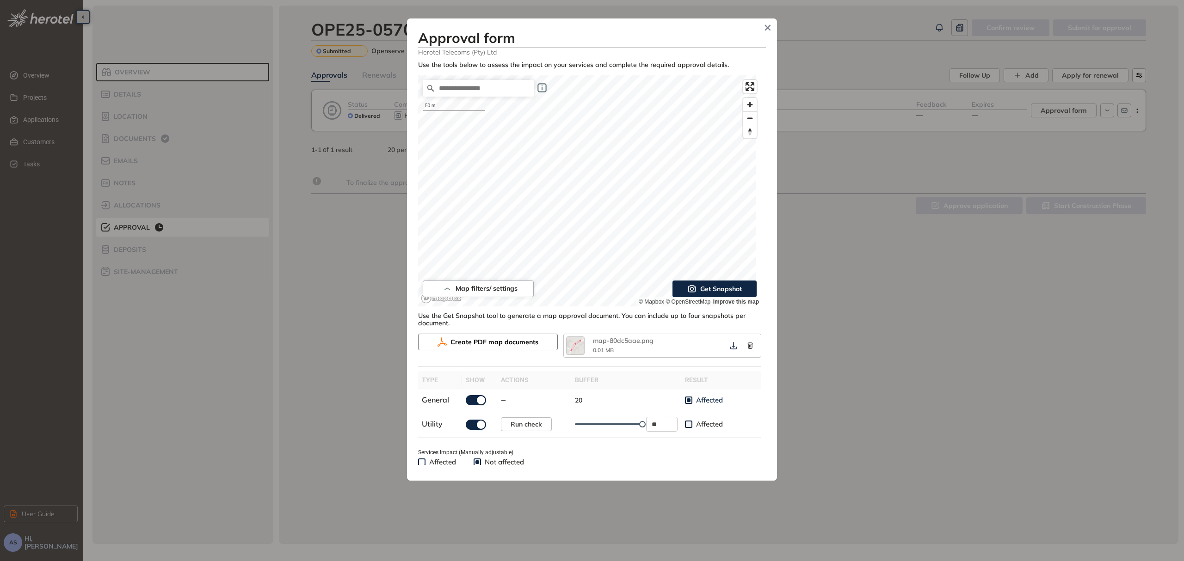
click at [482, 343] on span "Create PDF map documents" at bounding box center [494, 342] width 88 height 10
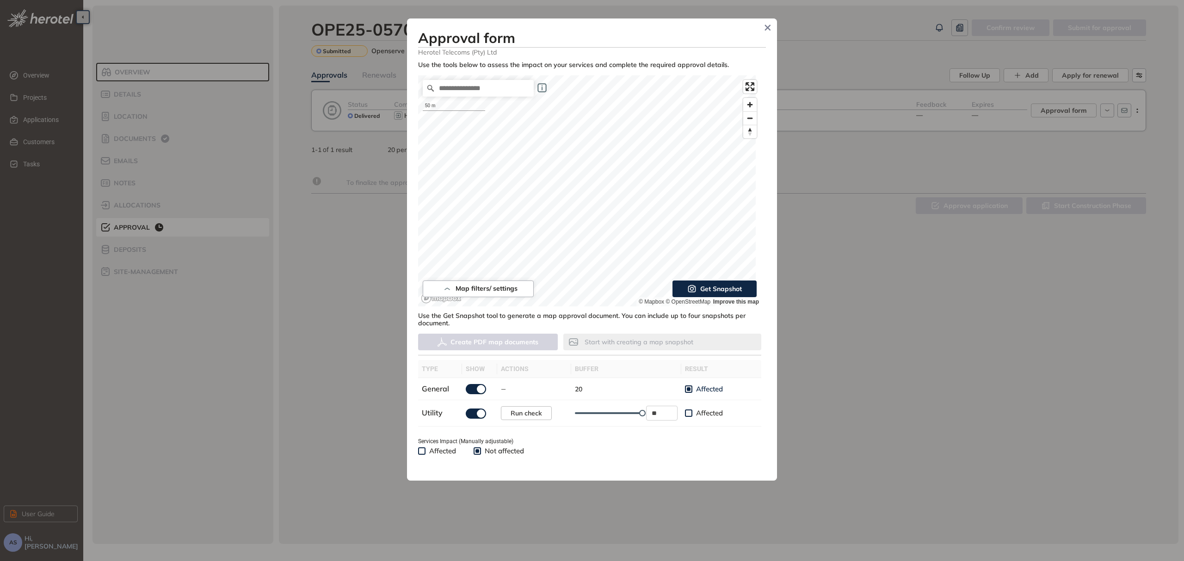
scroll to position [327, 0]
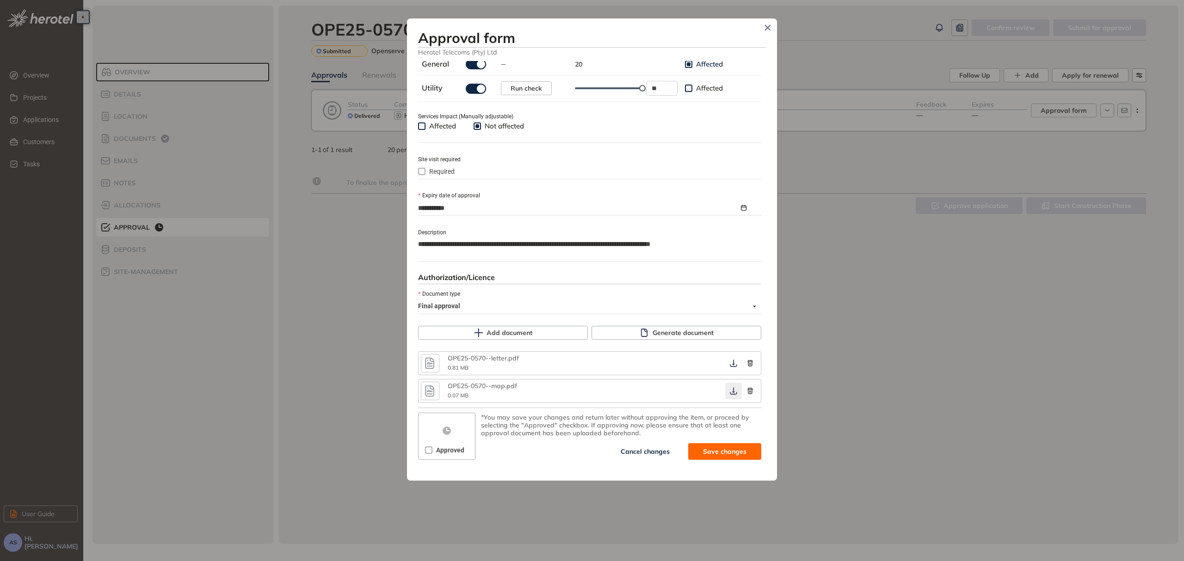
click at [729, 390] on icon "button" at bounding box center [733, 391] width 9 height 7
drag, startPoint x: 727, startPoint y: 361, endPoint x: 733, endPoint y: 357, distance: 6.4
click at [733, 357] on button "button" at bounding box center [733, 363] width 17 height 17
click at [730, 364] on icon "button" at bounding box center [733, 363] width 7 height 7
click at [700, 455] on span "Save and approve" at bounding box center [718, 452] width 58 height 10
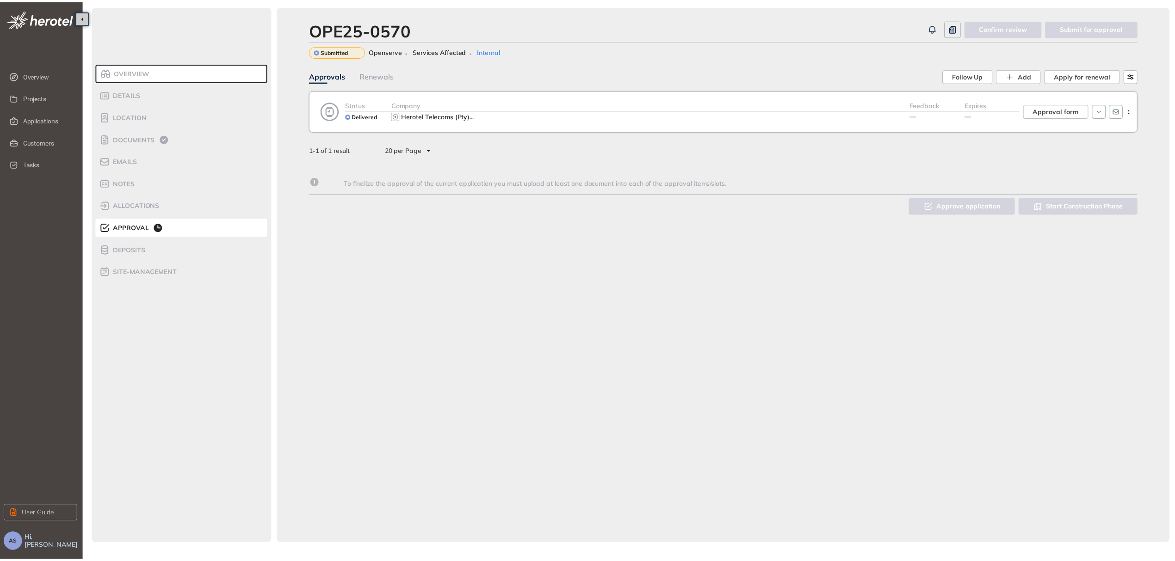
scroll to position [343, 0]
click at [39, 119] on span "Applications" at bounding box center [46, 120] width 47 height 18
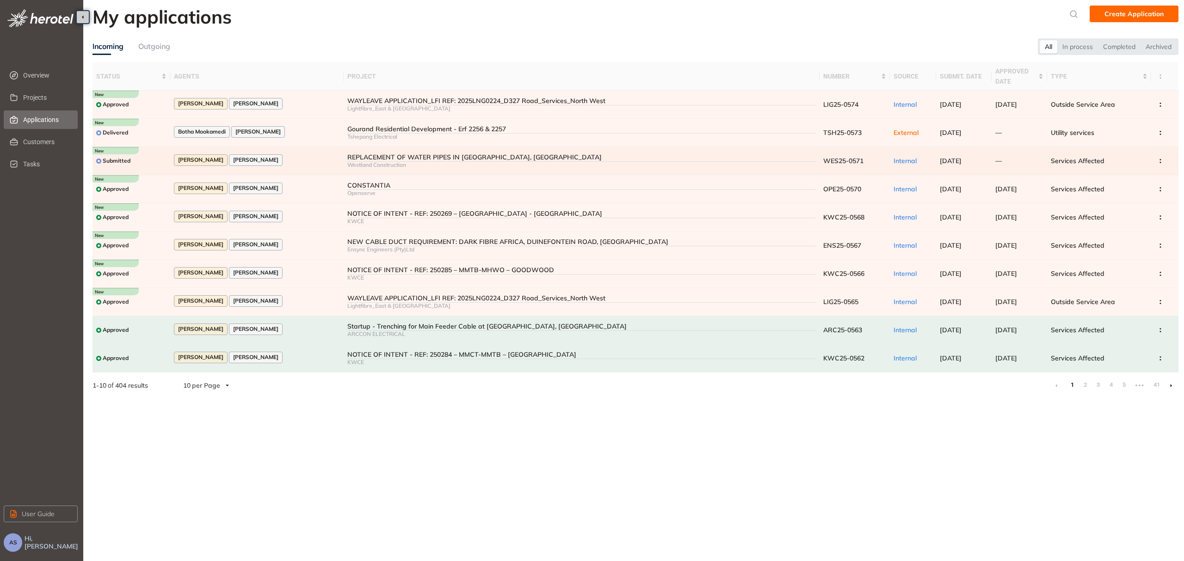
click at [383, 160] on div "REPLACEMENT OF WATER PIPES IN [GEOGRAPHIC_DATA], [GEOGRAPHIC_DATA]" at bounding box center [581, 158] width 468 height 8
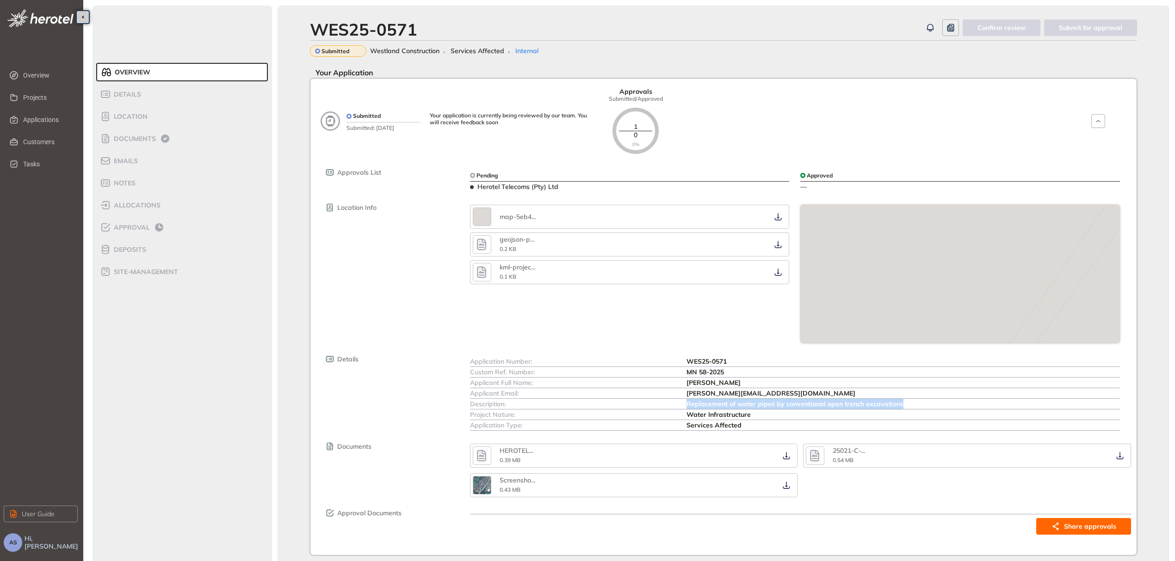
drag, startPoint x: 687, startPoint y: 404, endPoint x: 908, endPoint y: 405, distance: 221.1
click at [908, 405] on div "Replacement of water pipes by conventional open trench excavations" at bounding box center [902, 404] width 433 height 10
copy span "Replacement of water pipes by conventional open trench excavations"
click at [783, 459] on icon "button" at bounding box center [786, 455] width 9 height 7
drag, startPoint x: 687, startPoint y: 394, endPoint x: 824, endPoint y: 391, distance: 136.4
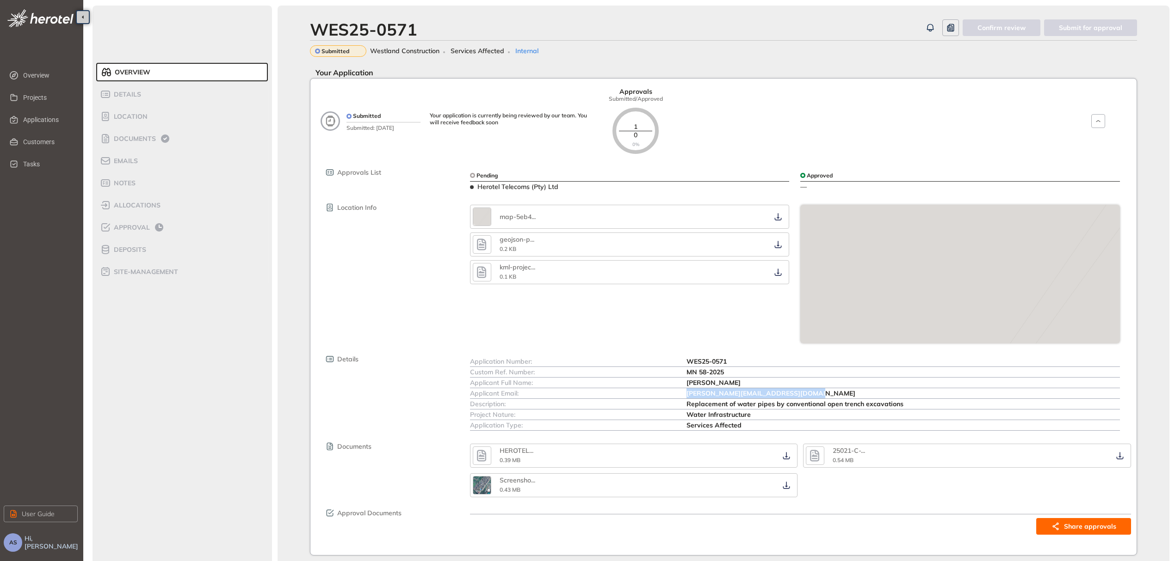
click at [824, 391] on div "[PERSON_NAME][EMAIL_ADDRESS][DOMAIN_NAME]" at bounding box center [902, 393] width 433 height 10
copy span "[PERSON_NAME][EMAIL_ADDRESS][DOMAIN_NAME]"
drag, startPoint x: 688, startPoint y: 371, endPoint x: 736, endPoint y: 372, distance: 48.1
click at [736, 372] on div "MN 58-2025" at bounding box center [902, 372] width 433 height 10
copy span "MN 58-2025"
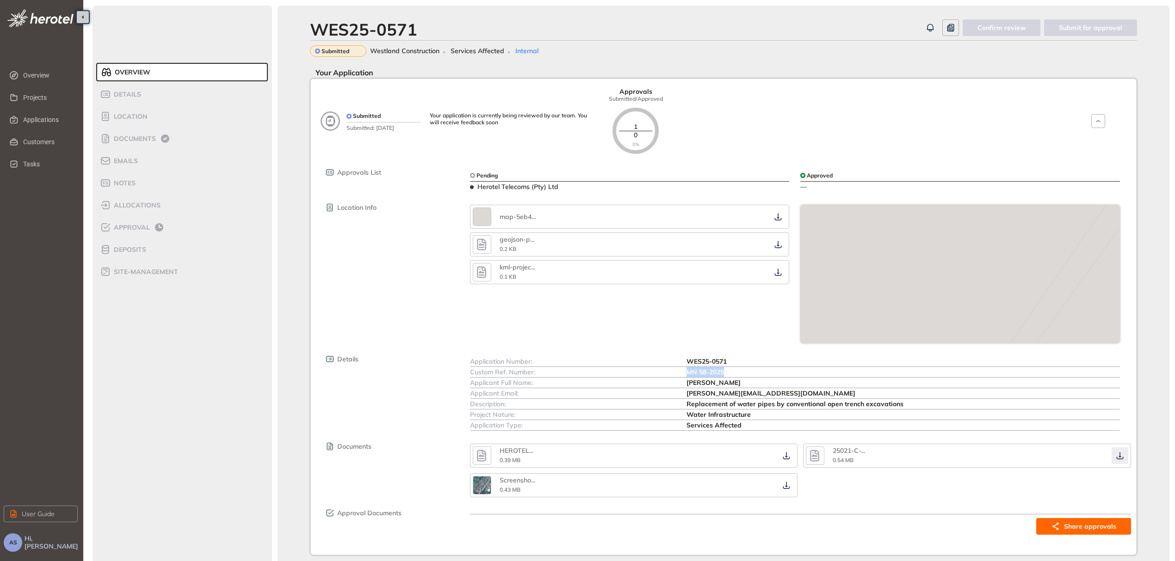
click at [1121, 456] on icon "button" at bounding box center [1119, 455] width 9 height 7
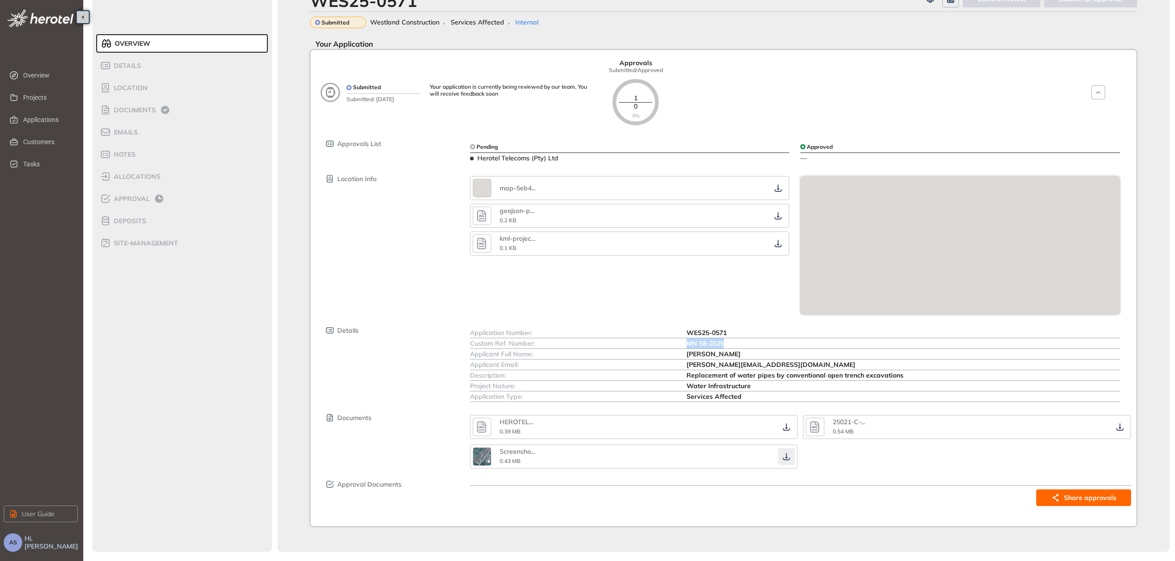
click at [783, 455] on icon "button" at bounding box center [786, 456] width 9 height 7
click at [441, 280] on div "Location Info map-5eb4 ... geojson-p ... 0.2 KB kml-projec ... 0.1 KB" at bounding box center [727, 244] width 806 height 141
click at [136, 198] on span "Approval" at bounding box center [130, 199] width 39 height 8
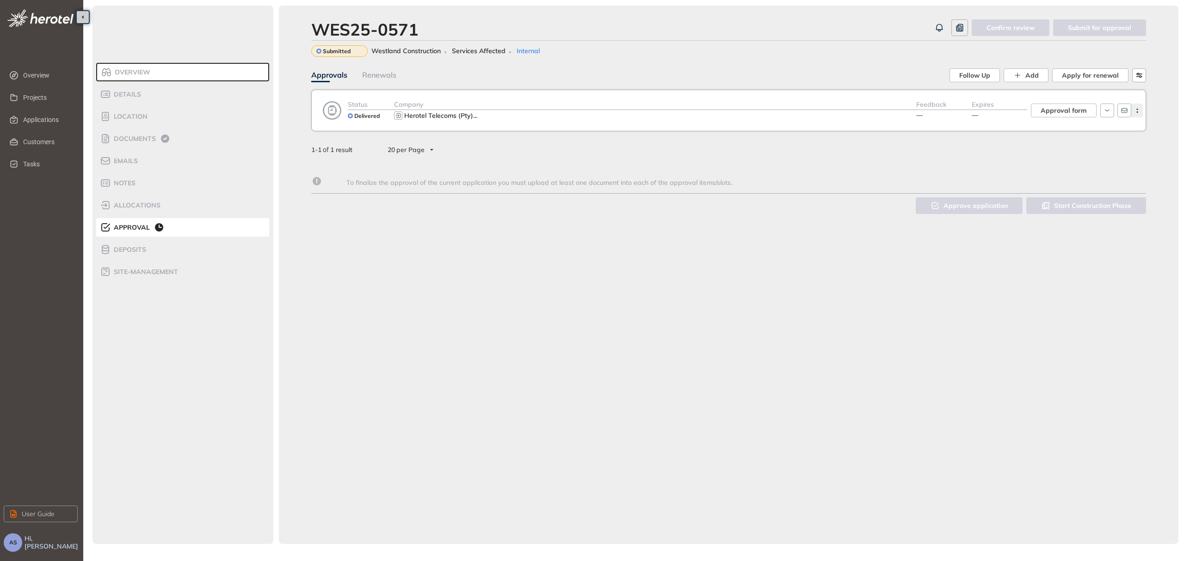
click at [1136, 113] on button "button" at bounding box center [1137, 111] width 12 height 14
click at [1012, 160] on div "To finalize the approval of the current application you must upload at least on…" at bounding box center [728, 177] width 835 height 40
click at [432, 117] on span "Herotel Telecoms (Pty)" at bounding box center [438, 115] width 69 height 8
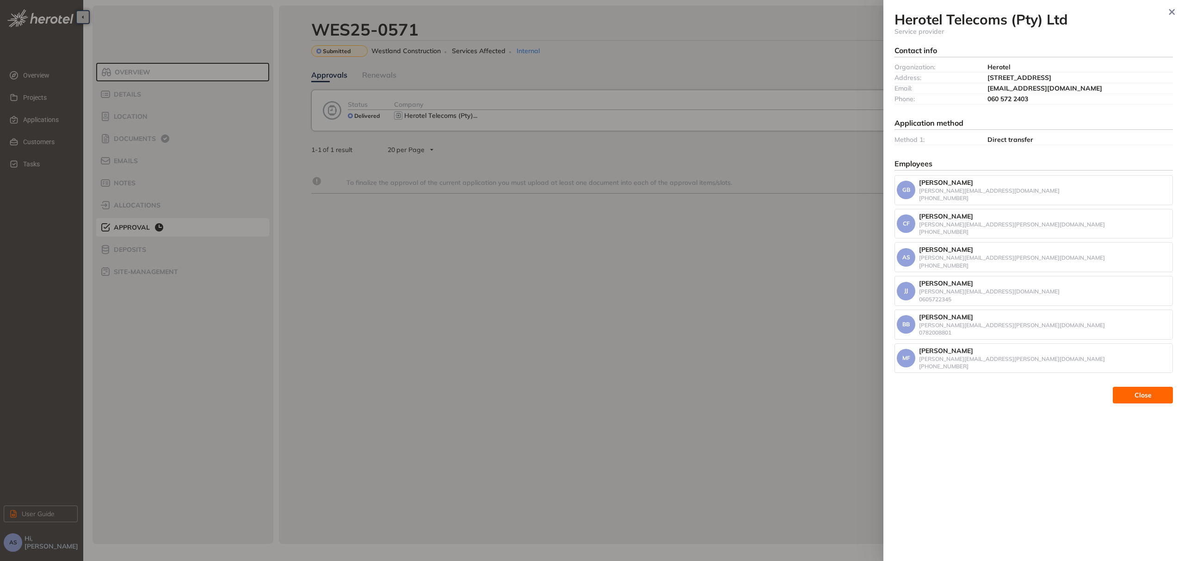
click at [432, 117] on div at bounding box center [592, 280] width 1184 height 561
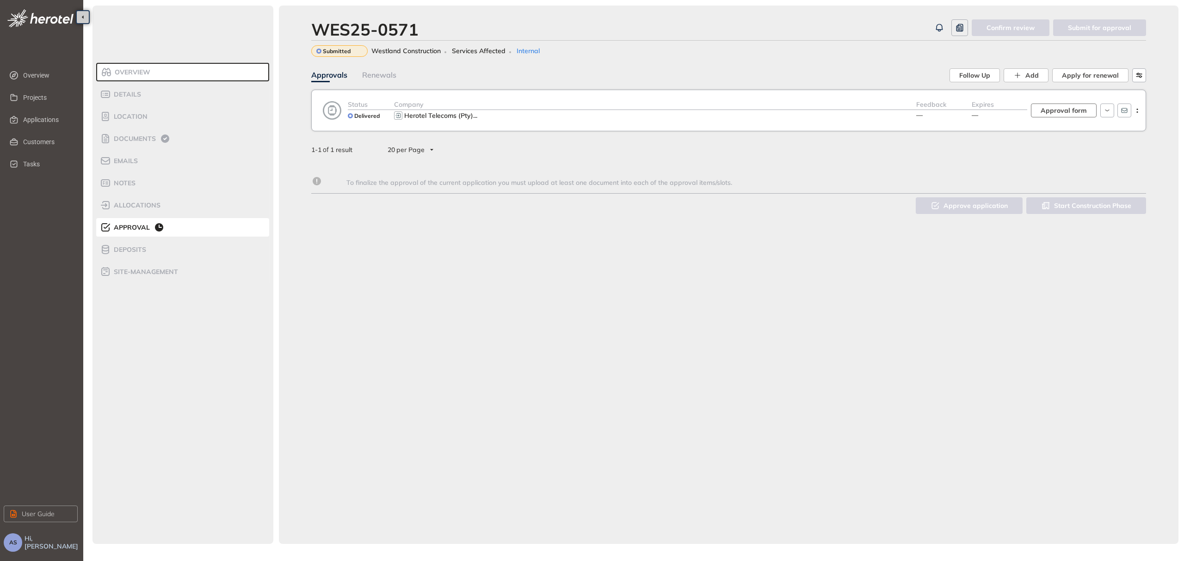
click at [1065, 110] on span "Approval form" at bounding box center [1063, 110] width 46 height 10
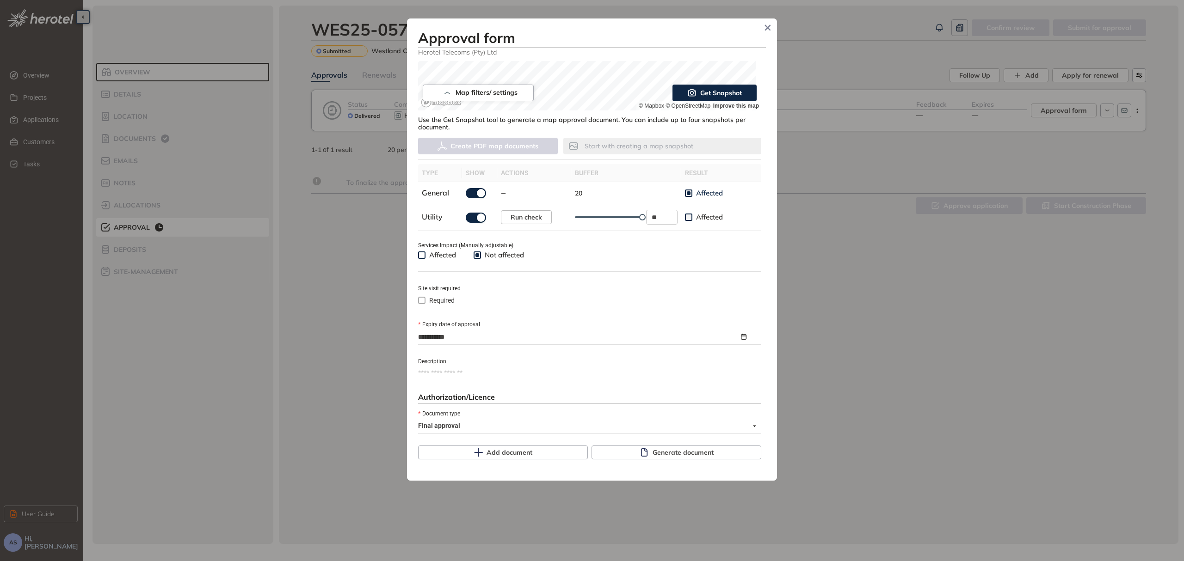
scroll to position [197, 0]
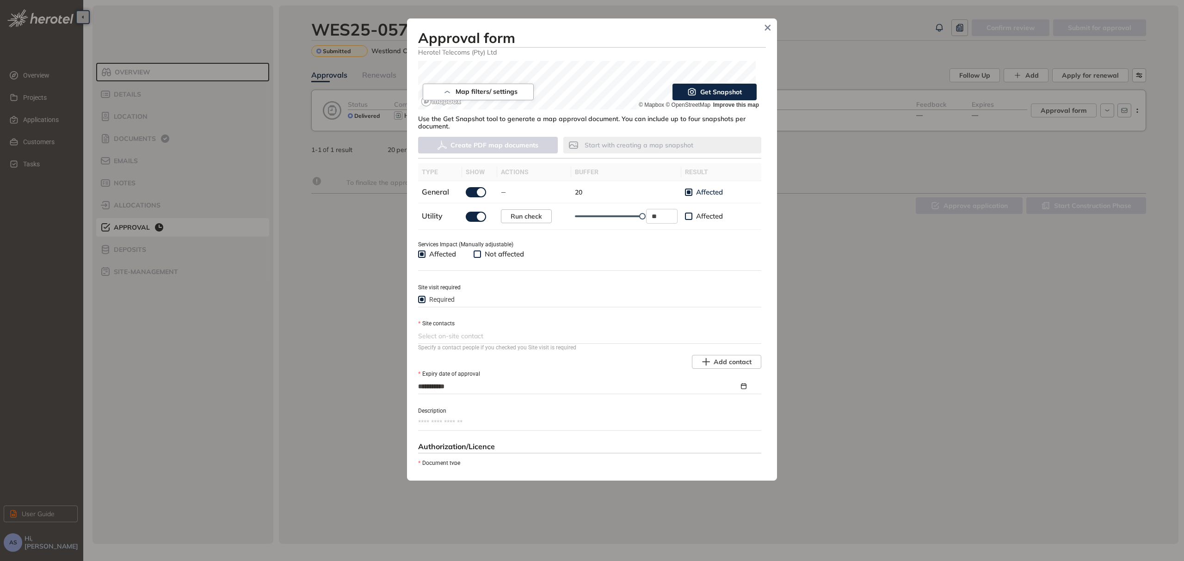
click at [513, 339] on div at bounding box center [588, 336] width 341 height 11
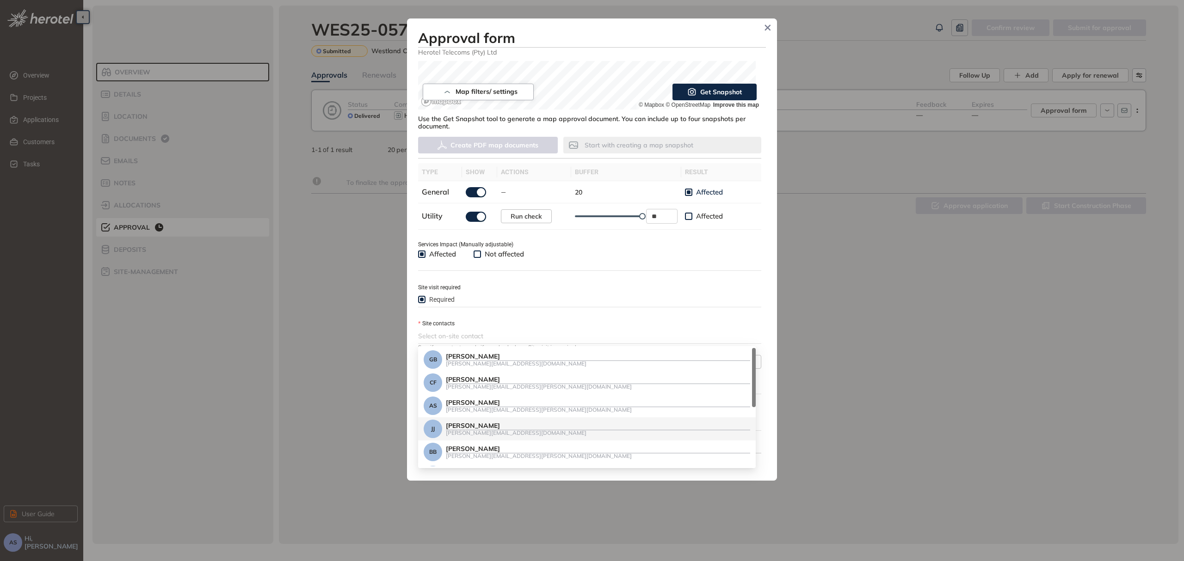
click at [496, 428] on div "[PERSON_NAME]" at bounding box center [598, 426] width 304 height 8
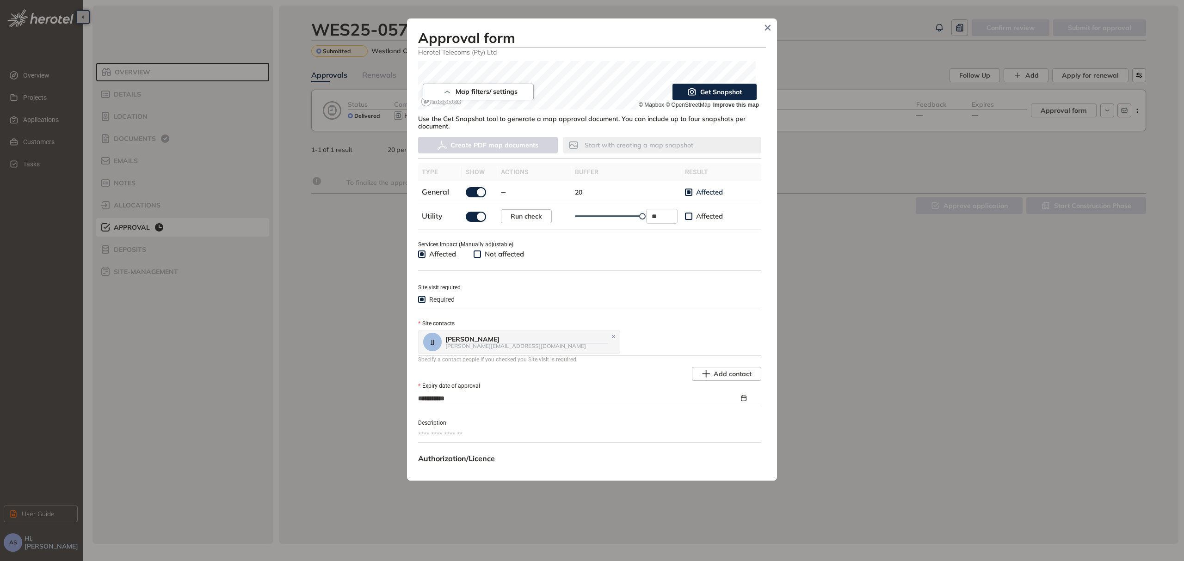
click at [612, 326] on div "Site contacts" at bounding box center [589, 324] width 343 height 10
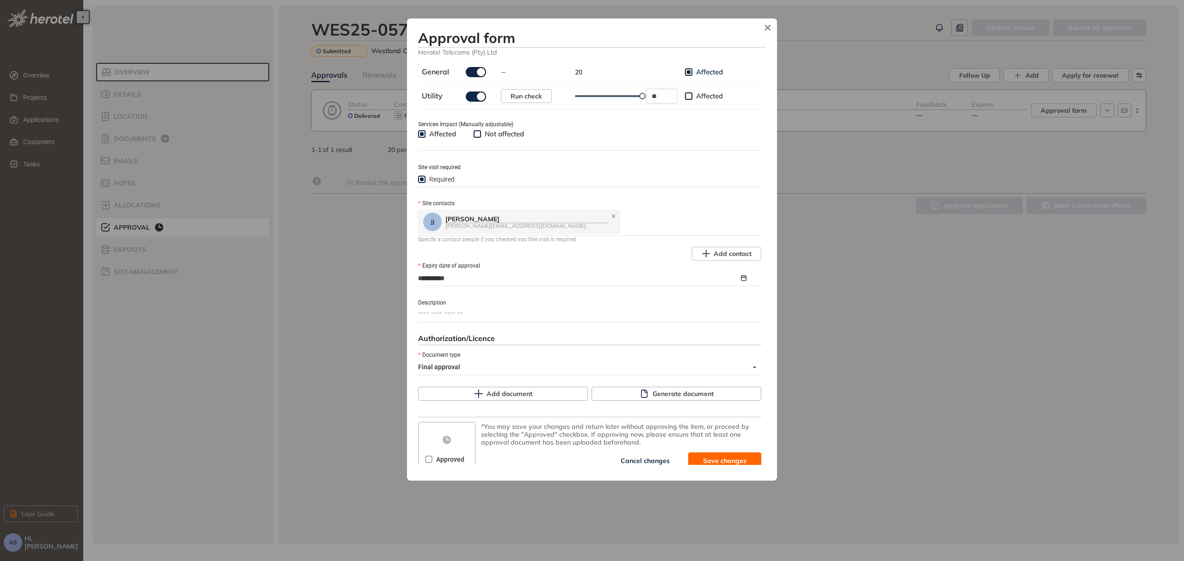
scroll to position [328, 0]
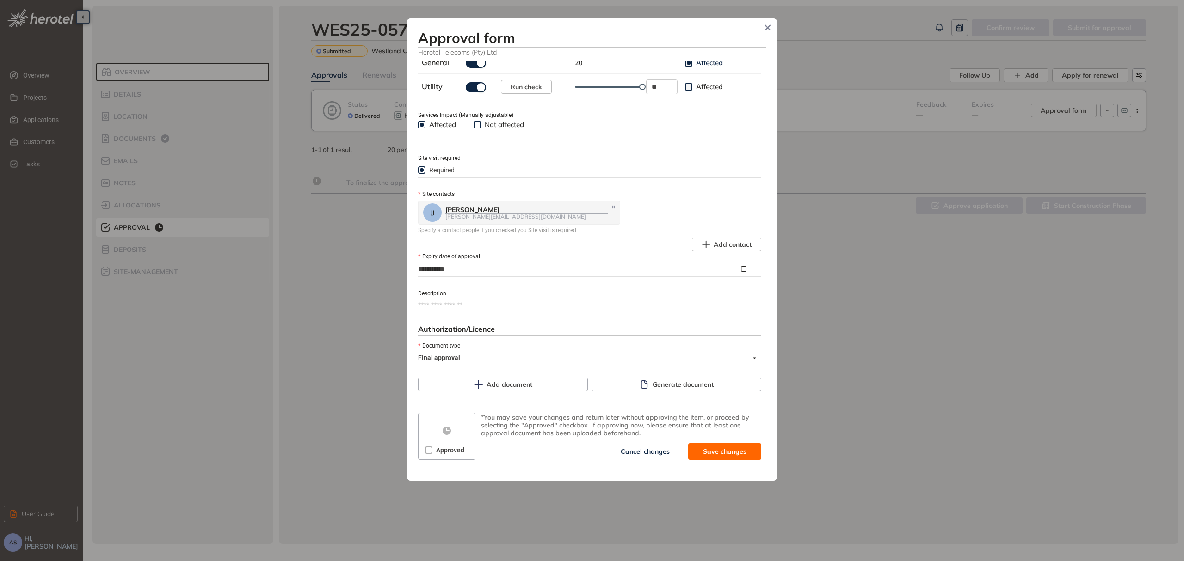
click at [475, 311] on textarea "Description" at bounding box center [589, 305] width 343 height 15
click at [461, 306] on textarea "Description" at bounding box center [589, 305] width 343 height 15
paste textarea "**********"
type textarea "**********"
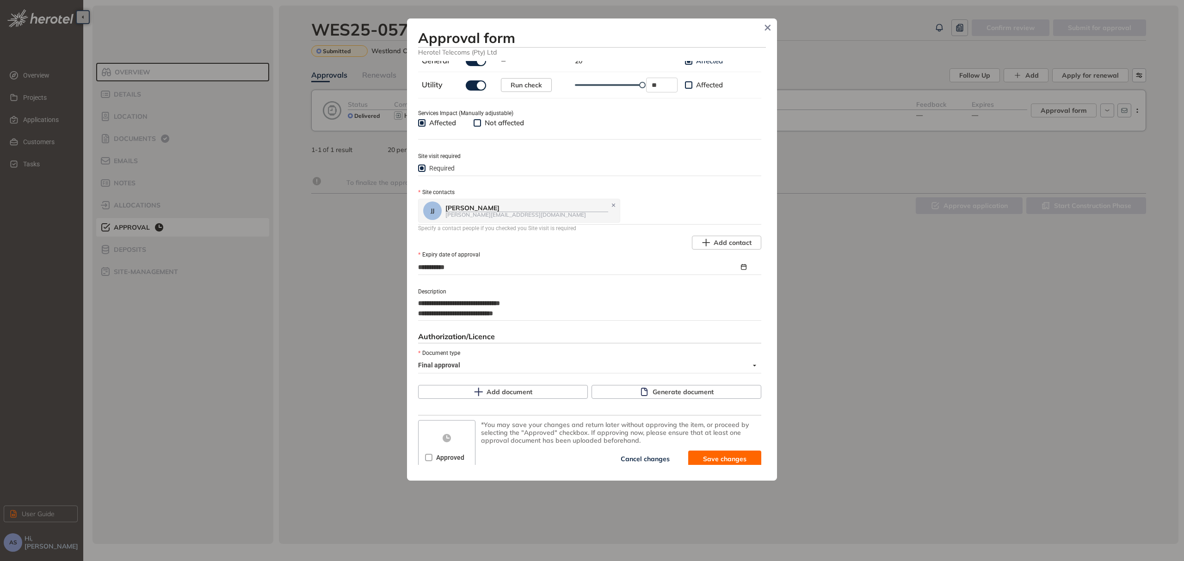
type textarea "**********"
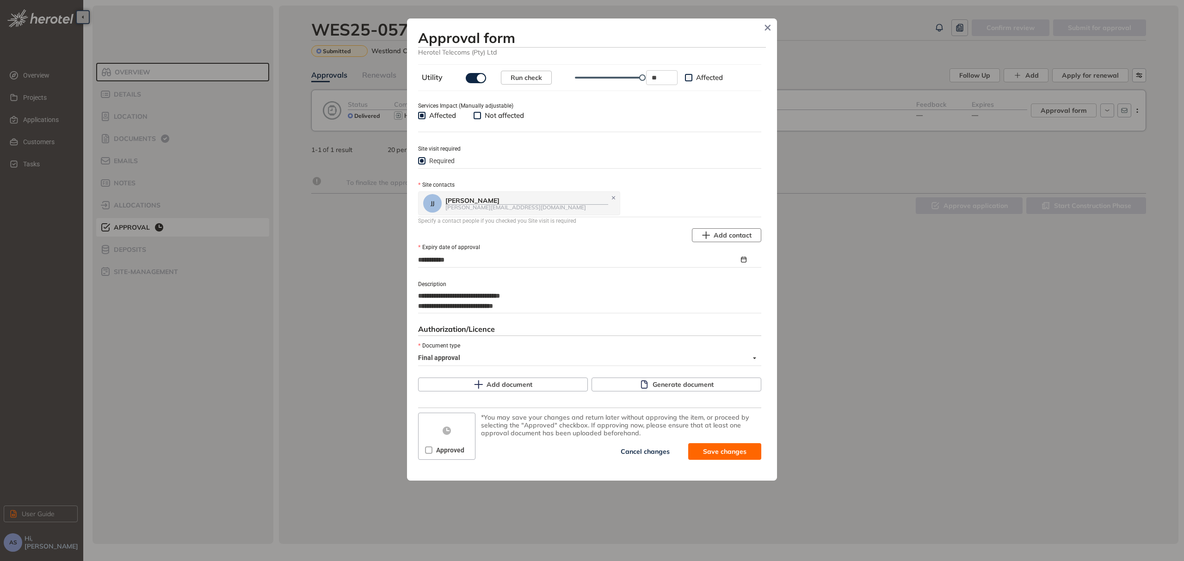
click at [727, 235] on span "Add contact" at bounding box center [733, 235] width 38 height 10
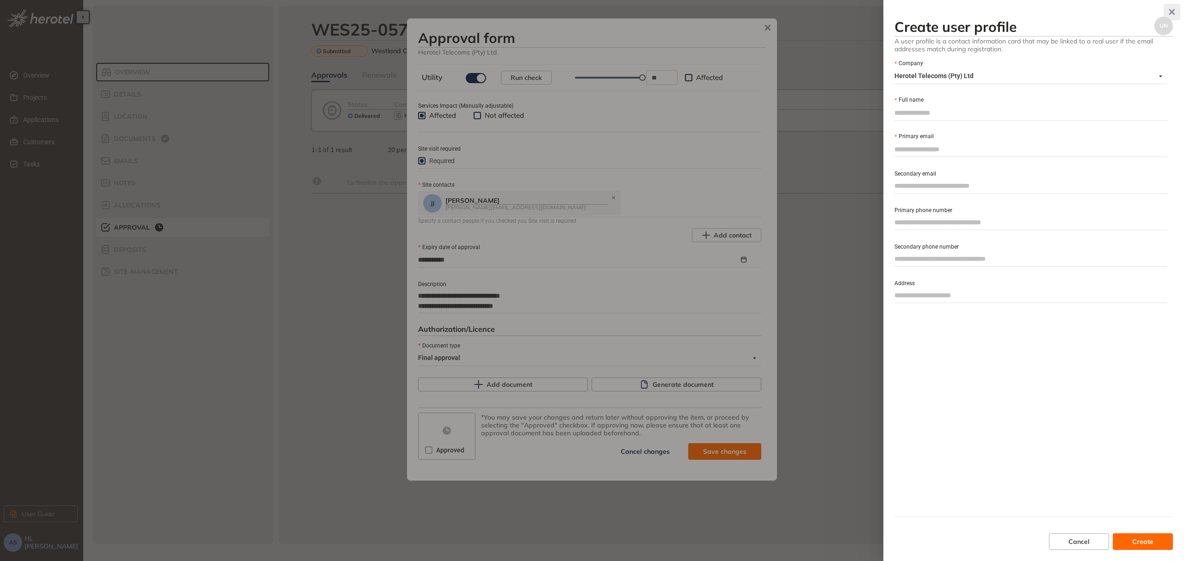
click at [1174, 12] on icon "button" at bounding box center [1171, 12] width 9 height 6
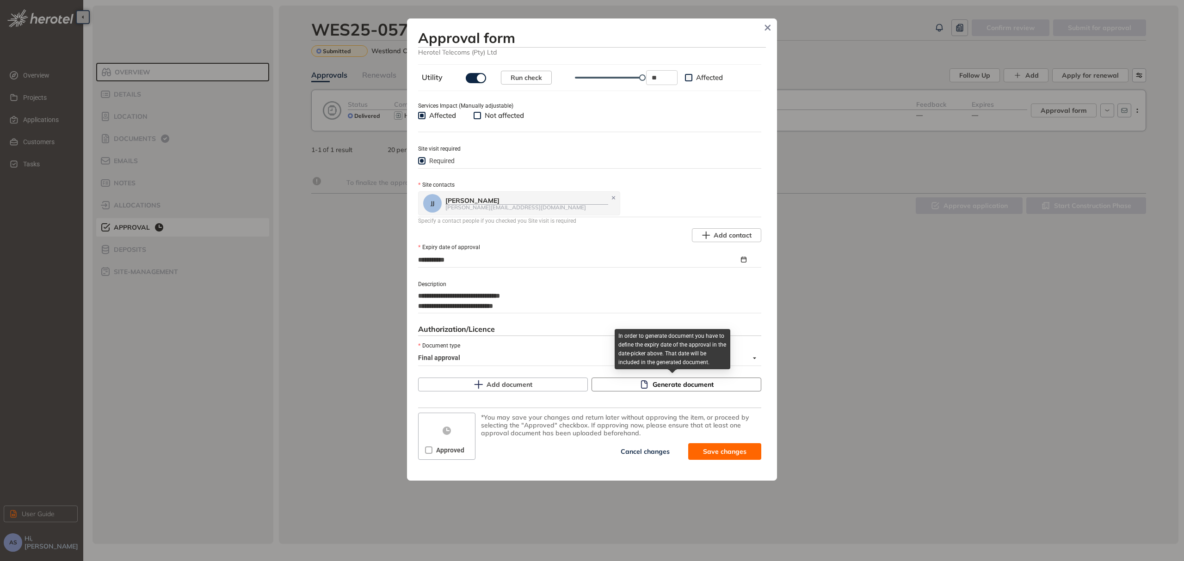
click at [677, 387] on span "Generate document" at bounding box center [683, 385] width 61 height 10
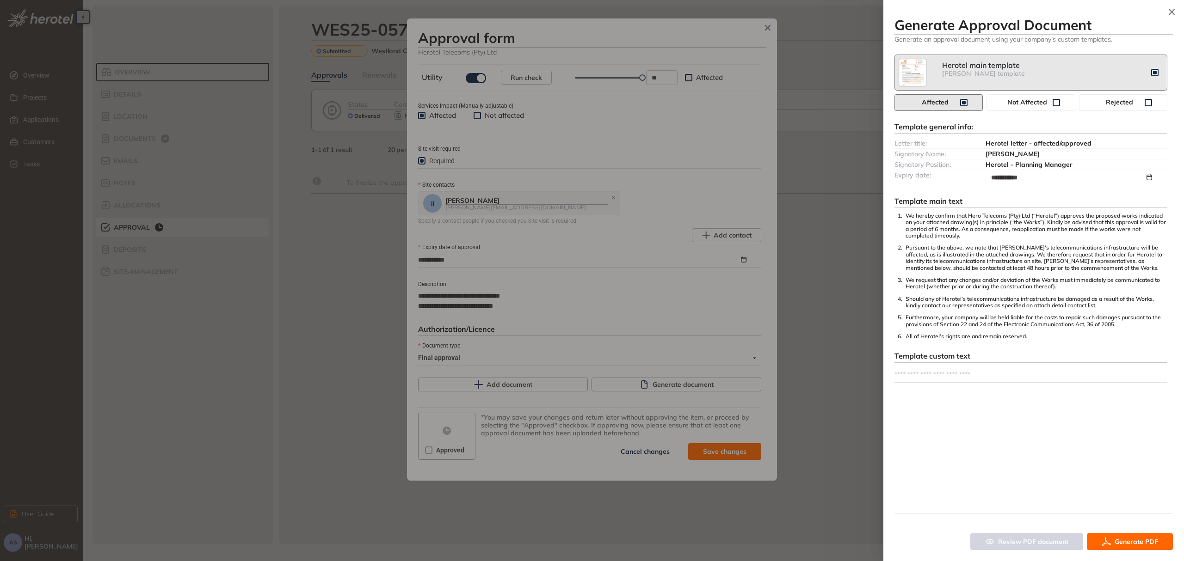
click at [1129, 544] on span "Generate PDF" at bounding box center [1135, 542] width 43 height 10
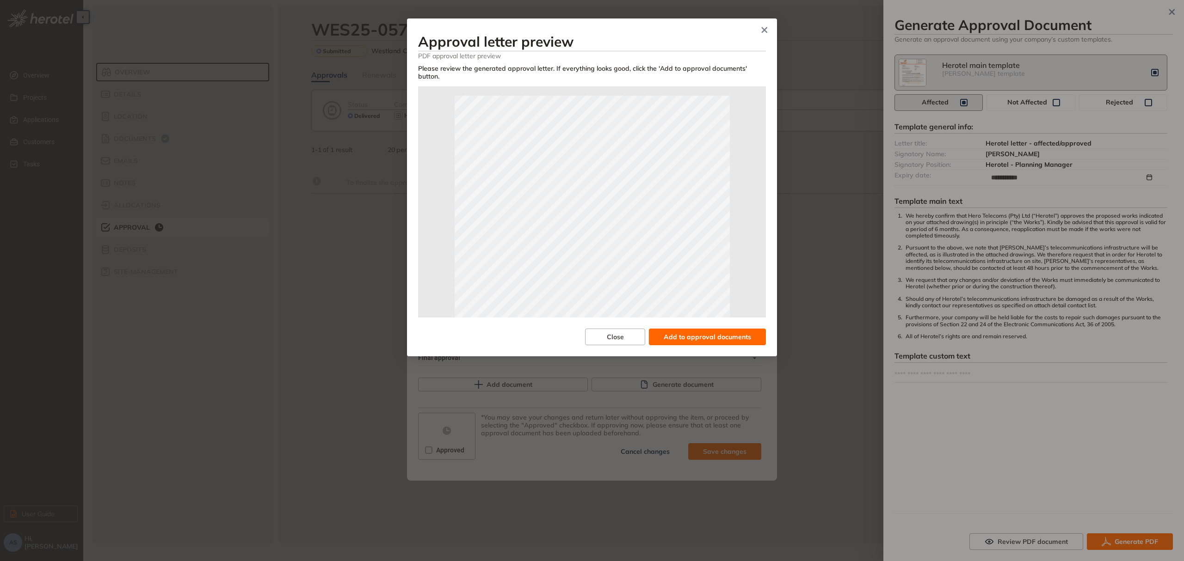
click at [714, 339] on span "Add to approval documents" at bounding box center [707, 337] width 87 height 10
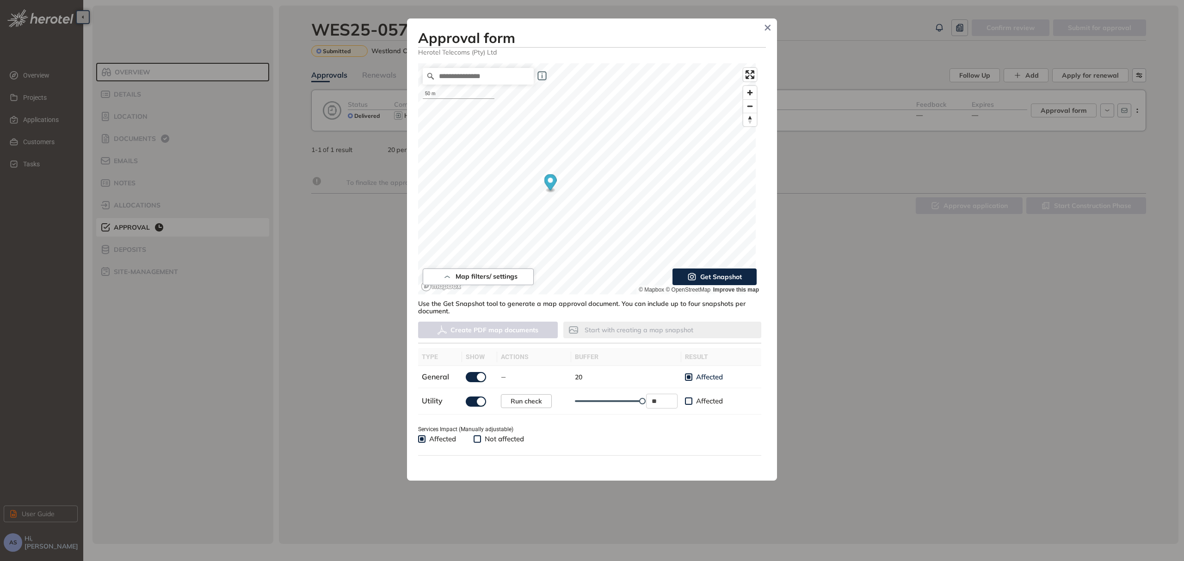
scroll to position [0, 0]
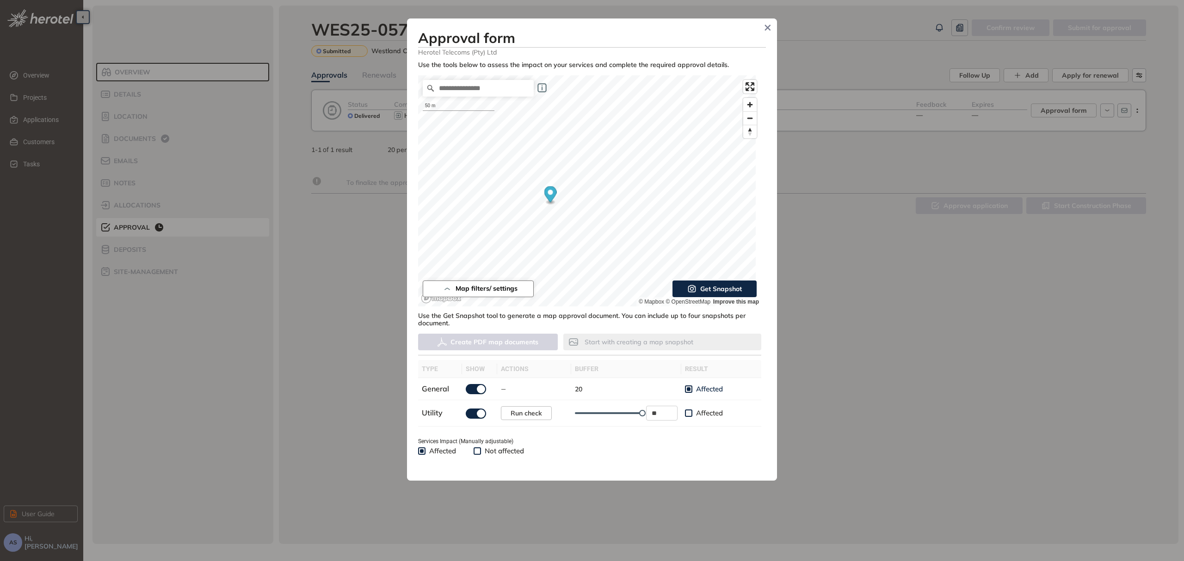
click at [502, 289] on span "Map filters/ settings" at bounding box center [487, 289] width 62 height 8
click at [448, 241] on button "button" at bounding box center [442, 241] width 20 height 10
click at [451, 257] on button "button" at bounding box center [442, 259] width 20 height 10
drag, startPoint x: 449, startPoint y: 258, endPoint x: 431, endPoint y: 259, distance: 18.1
click at [431, 259] on div at bounding box center [441, 258] width 23 height 11
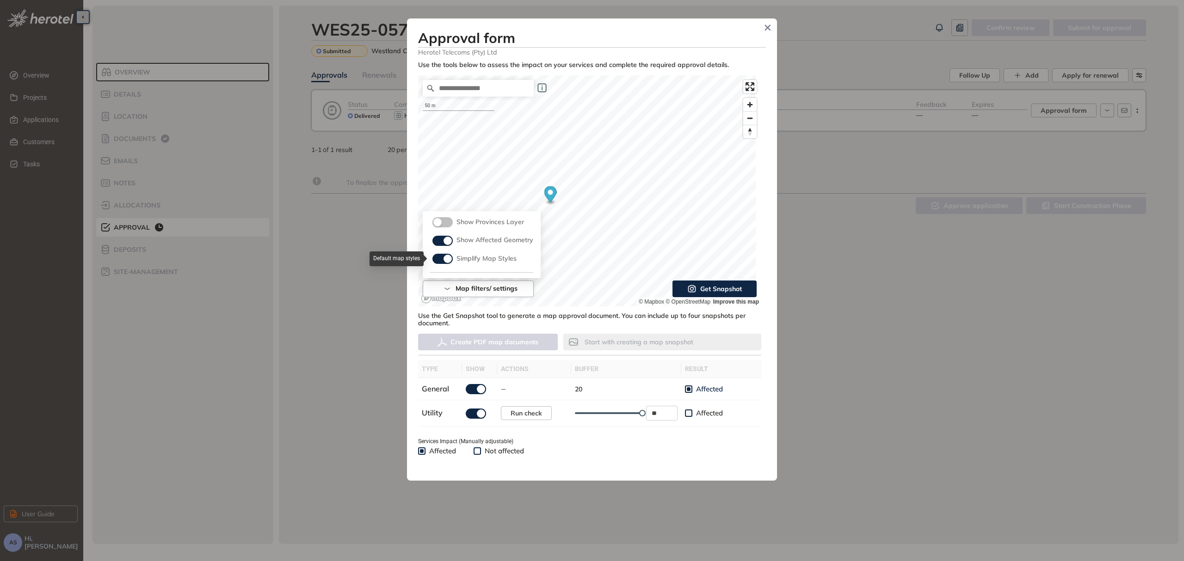
click at [436, 259] on button "button" at bounding box center [442, 259] width 20 height 10
click at [449, 222] on button "button" at bounding box center [442, 222] width 20 height 10
click at [436, 221] on button "button" at bounding box center [442, 222] width 20 height 10
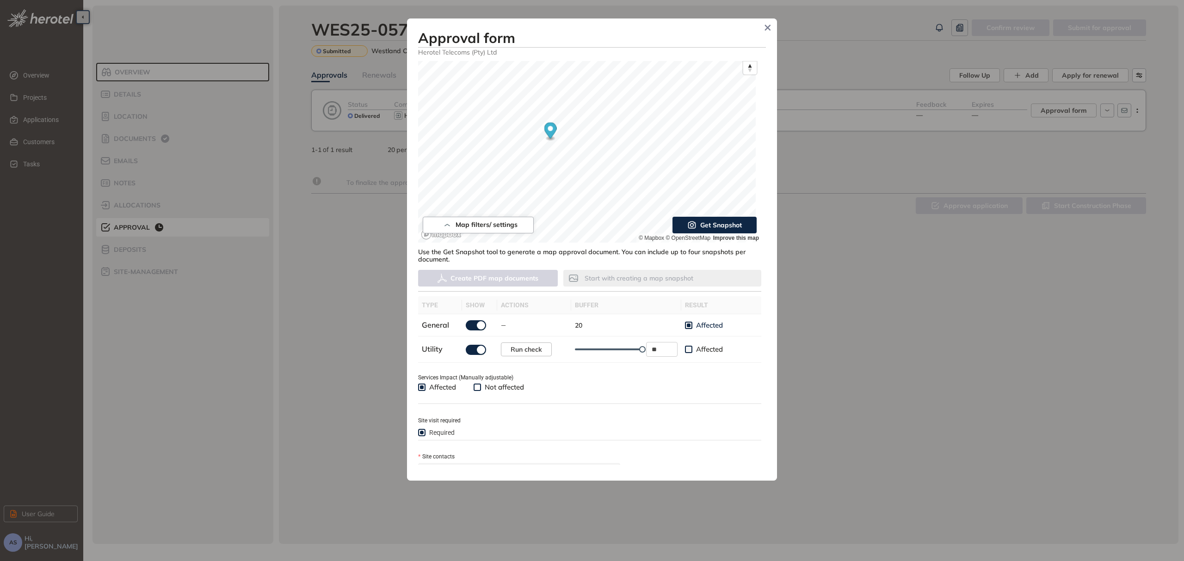
scroll to position [58, 0]
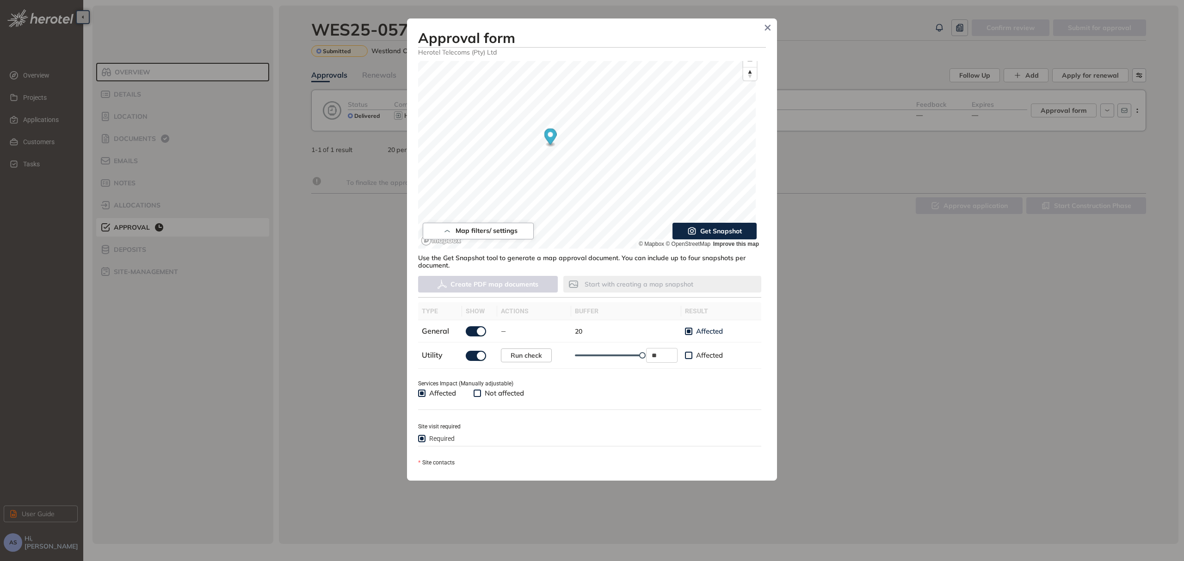
click at [712, 232] on span "Get Snapshot" at bounding box center [721, 231] width 42 height 10
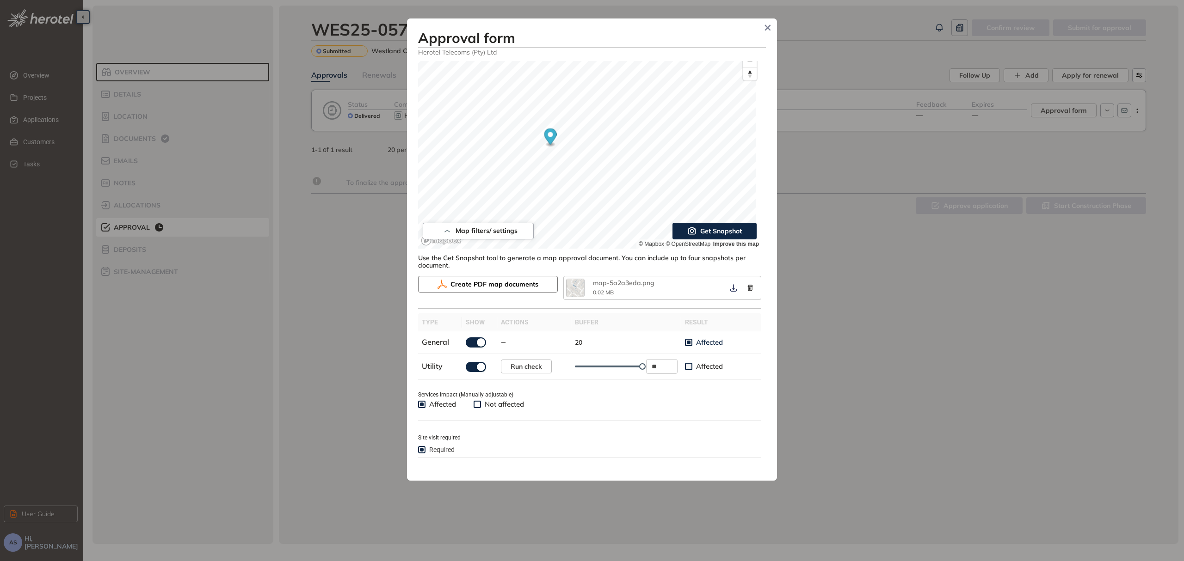
click at [511, 284] on span "Create PDF map documents" at bounding box center [494, 284] width 88 height 10
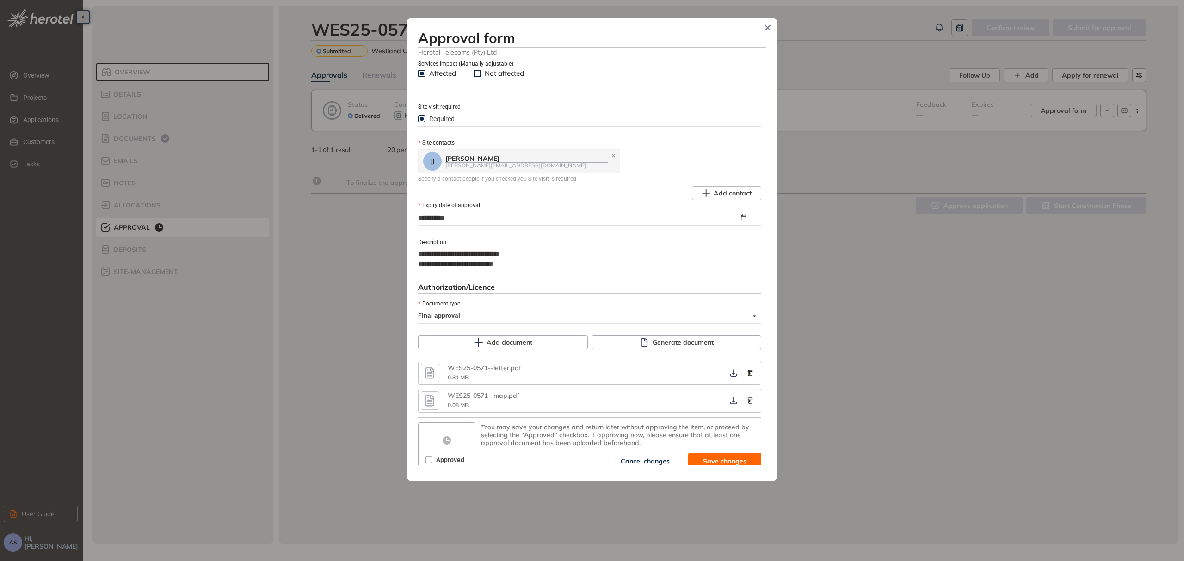
scroll to position [390, 0]
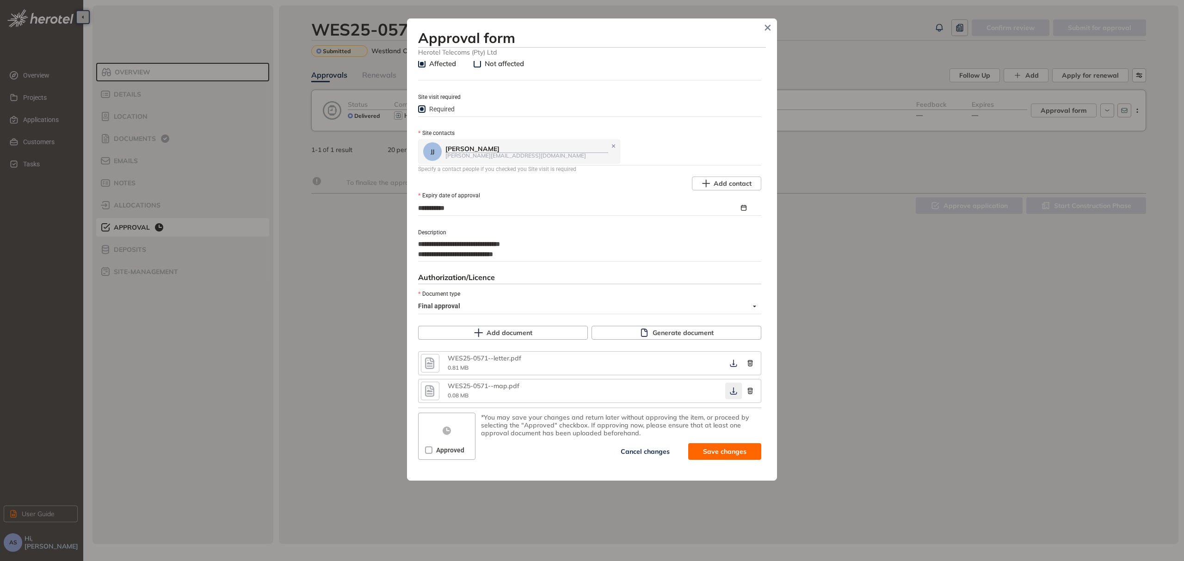
click at [729, 393] on icon "button" at bounding box center [733, 391] width 9 height 7
click at [730, 363] on icon "button" at bounding box center [733, 363] width 9 height 7
click at [703, 454] on span "Save and approve" at bounding box center [718, 452] width 58 height 10
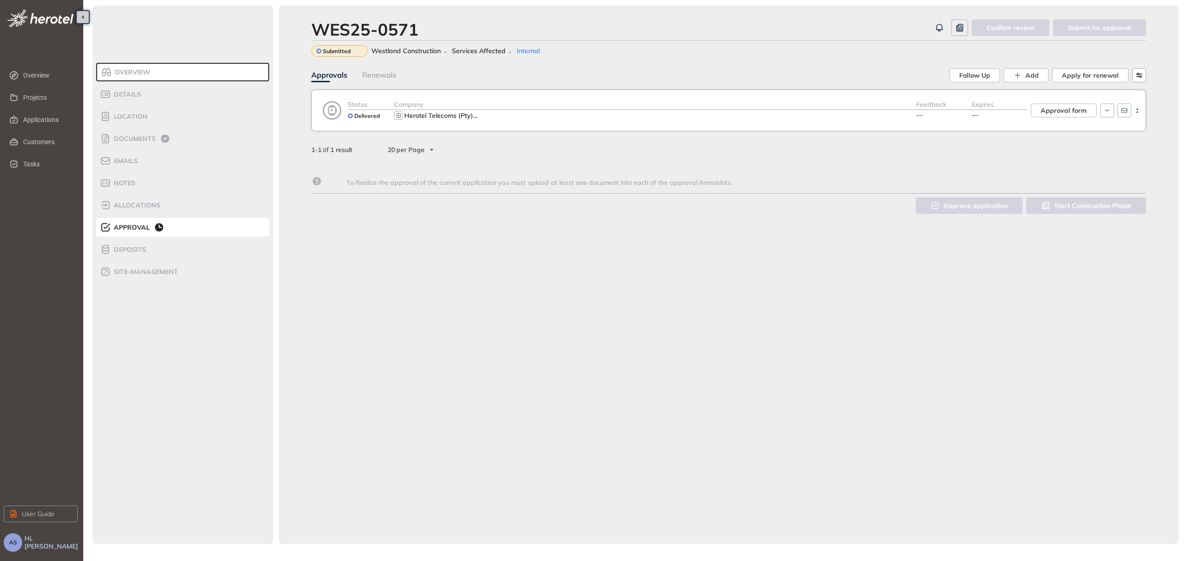
scroll to position [467, 0]
click at [440, 106] on div "Company" at bounding box center [655, 104] width 522 height 11
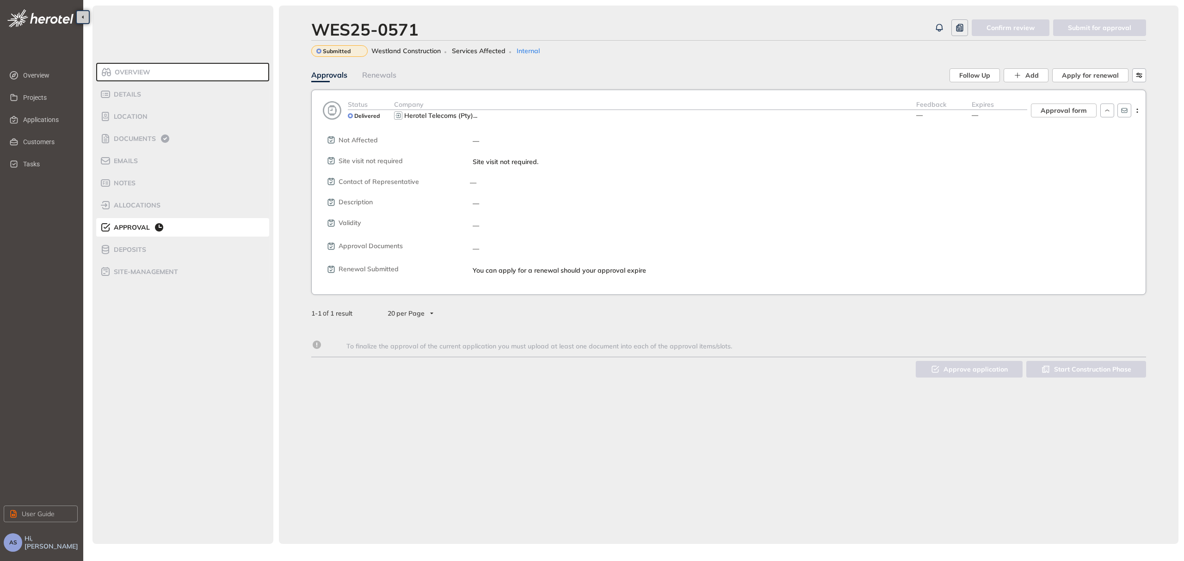
click at [587, 70] on div "Approvals Renewals" at bounding box center [630, 75] width 638 height 14
click at [457, 406] on div "WES25-0571 Confirm review Submit for approval Submitted Westland Construction S…" at bounding box center [728, 275] width 899 height 539
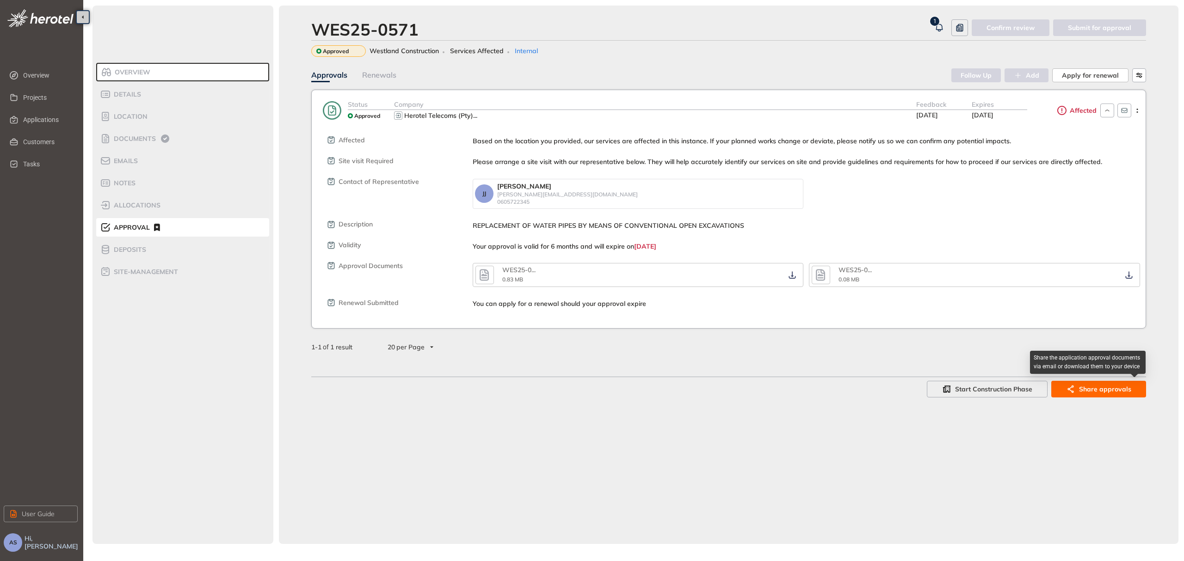
click at [1093, 390] on span "Share approvals" at bounding box center [1105, 389] width 52 height 10
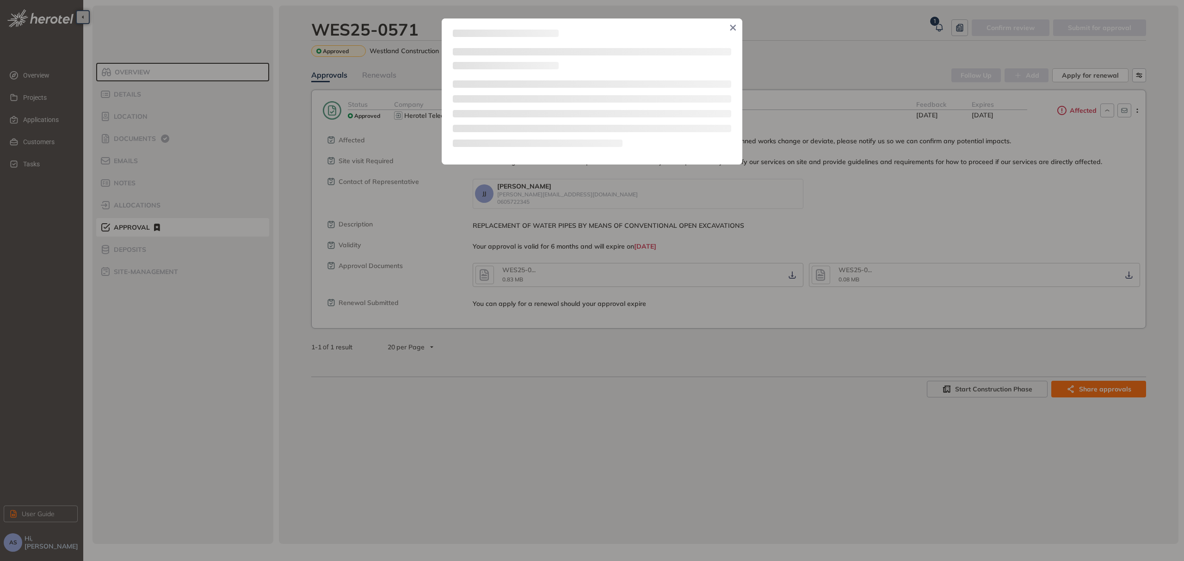
type textarea "**********"
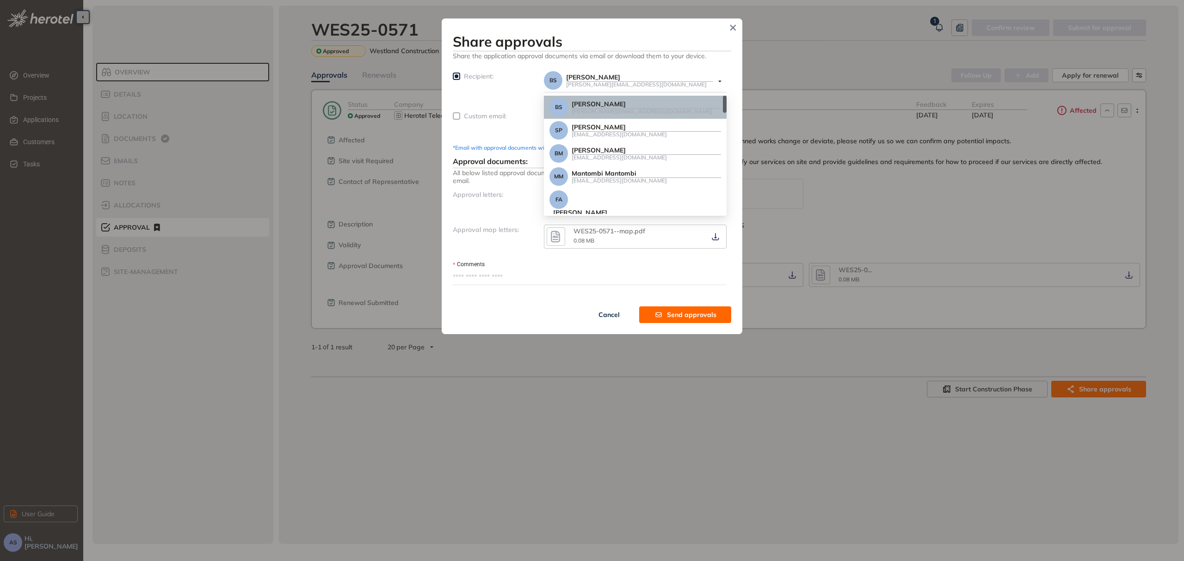
click at [720, 80] on span "BS [PERSON_NAME] [PERSON_NAME][EMAIL_ADDRESS][DOMAIN_NAME]" at bounding box center [633, 81] width 178 height 21
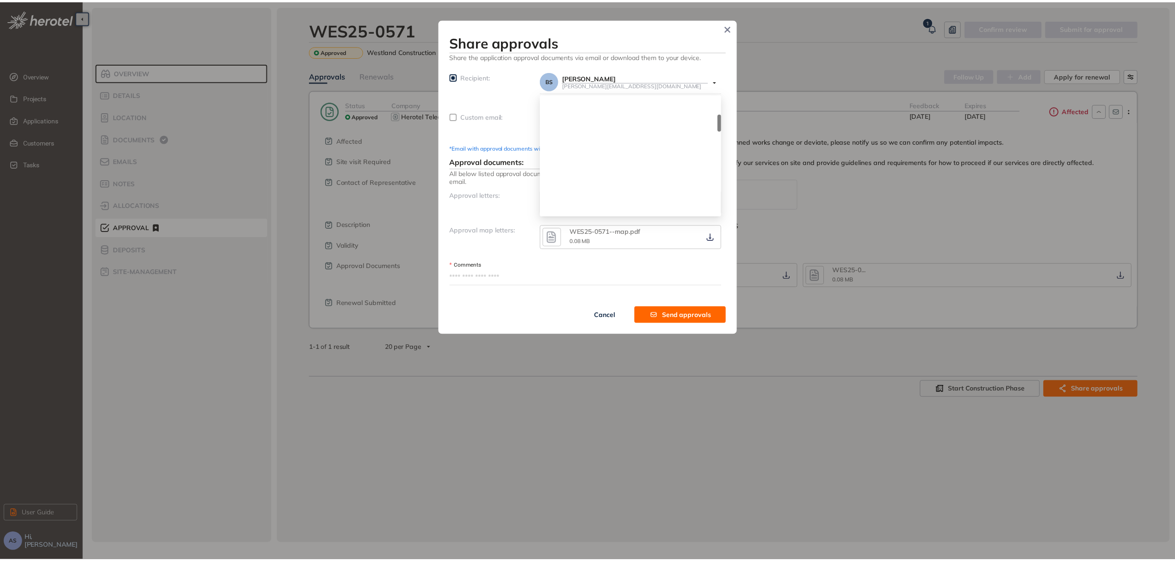
scroll to position [0, 0]
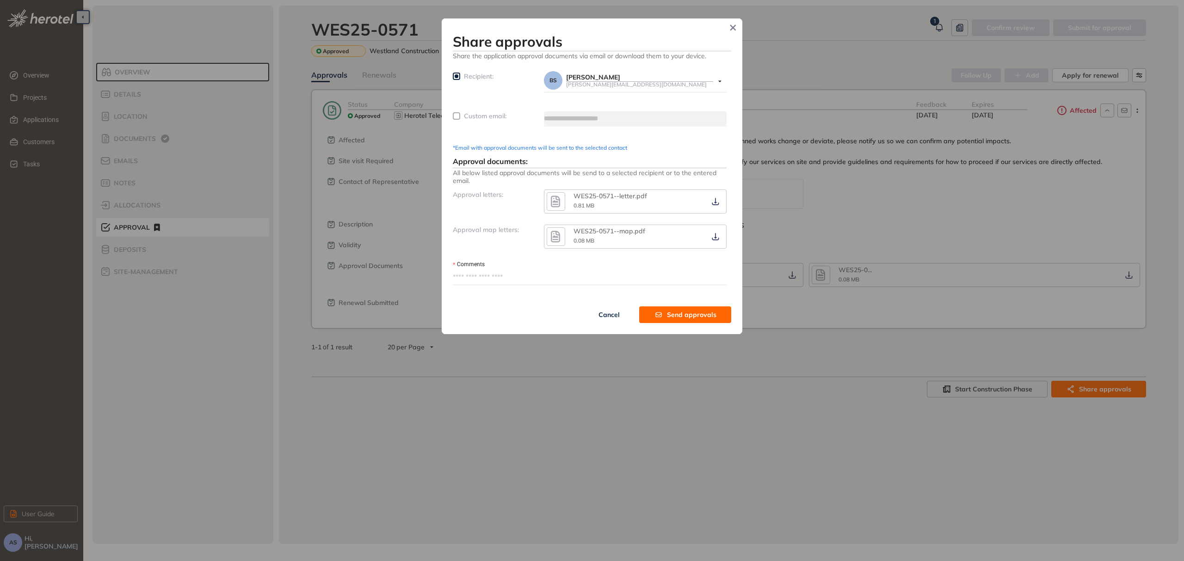
click at [525, 84] on div "Recipient:" at bounding box center [498, 87] width 91 height 32
click at [581, 117] on input "text" at bounding box center [635, 118] width 183 height 14
type input "**********"
click at [489, 276] on textarea "Comments" at bounding box center [590, 277] width 274 height 15
click at [485, 279] on textarea "Comments" at bounding box center [590, 277] width 274 height 15
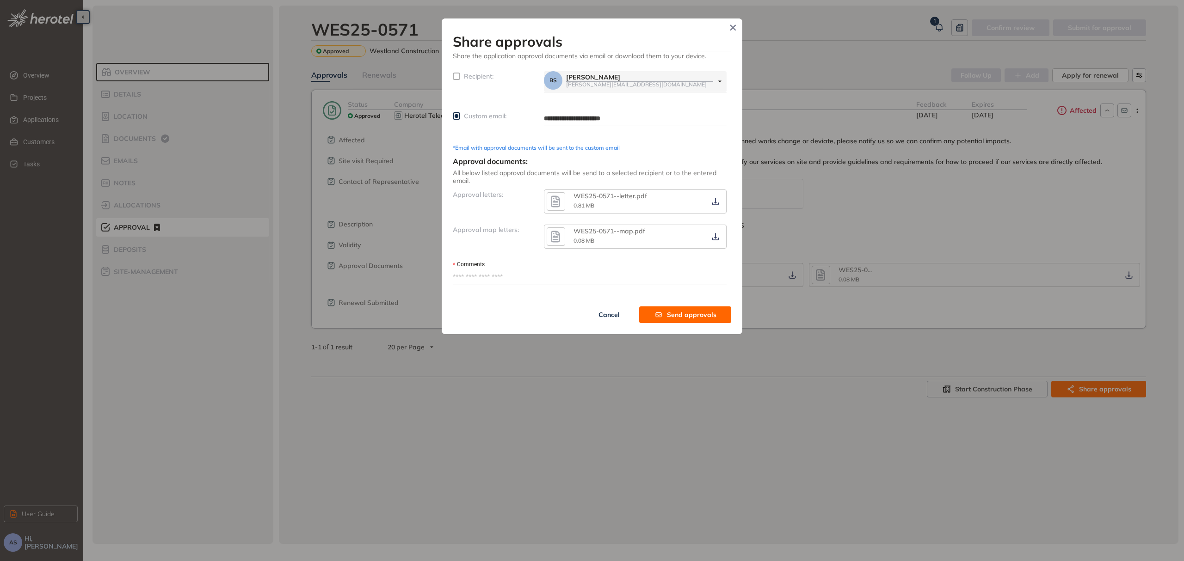
paste textarea "**********"
type textarea "**********"
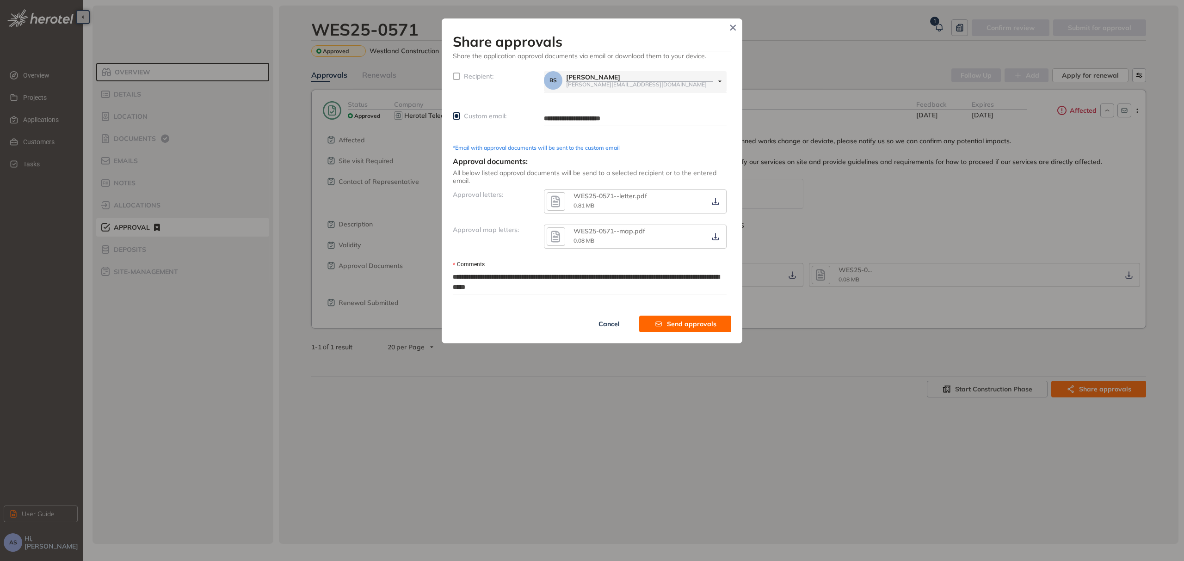
click at [495, 277] on textarea "**********" at bounding box center [590, 282] width 274 height 24
type textarea "**********"
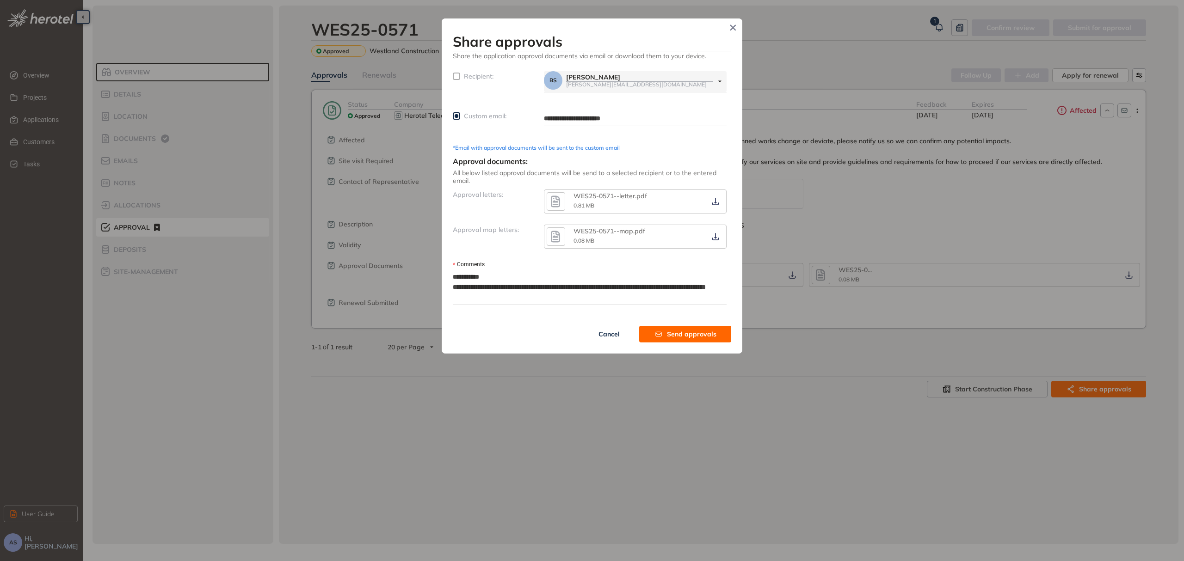
click at [496, 285] on textarea "**********" at bounding box center [590, 287] width 274 height 34
type textarea "**********"
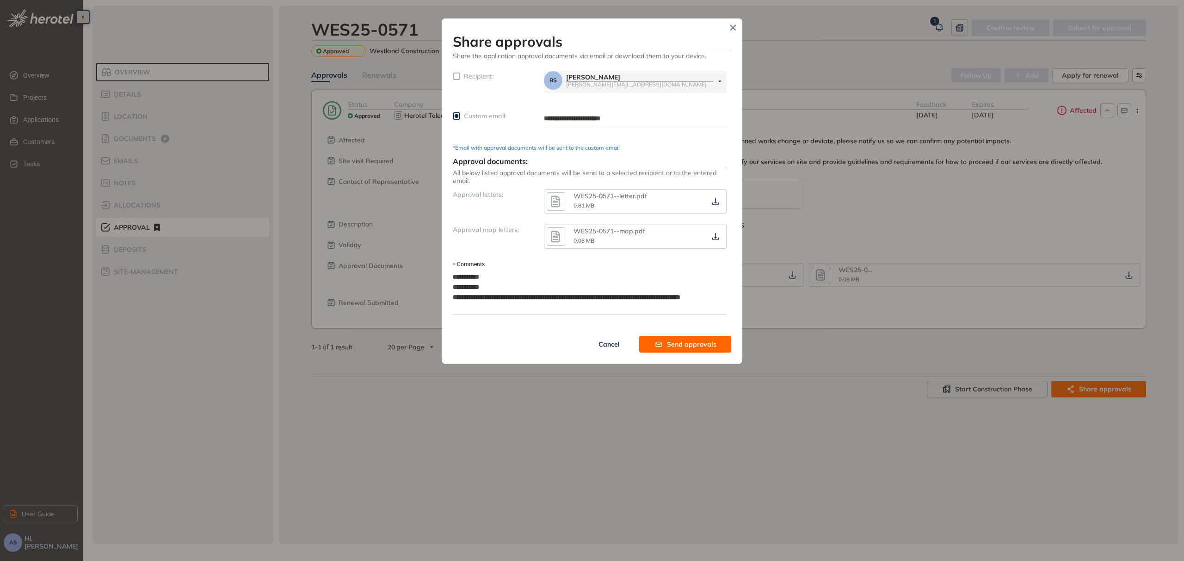
click at [529, 300] on textarea "**********" at bounding box center [590, 292] width 274 height 44
click at [525, 298] on textarea "**********" at bounding box center [590, 292] width 274 height 44
type textarea "**********"
click at [483, 308] on textarea "**********" at bounding box center [590, 292] width 274 height 44
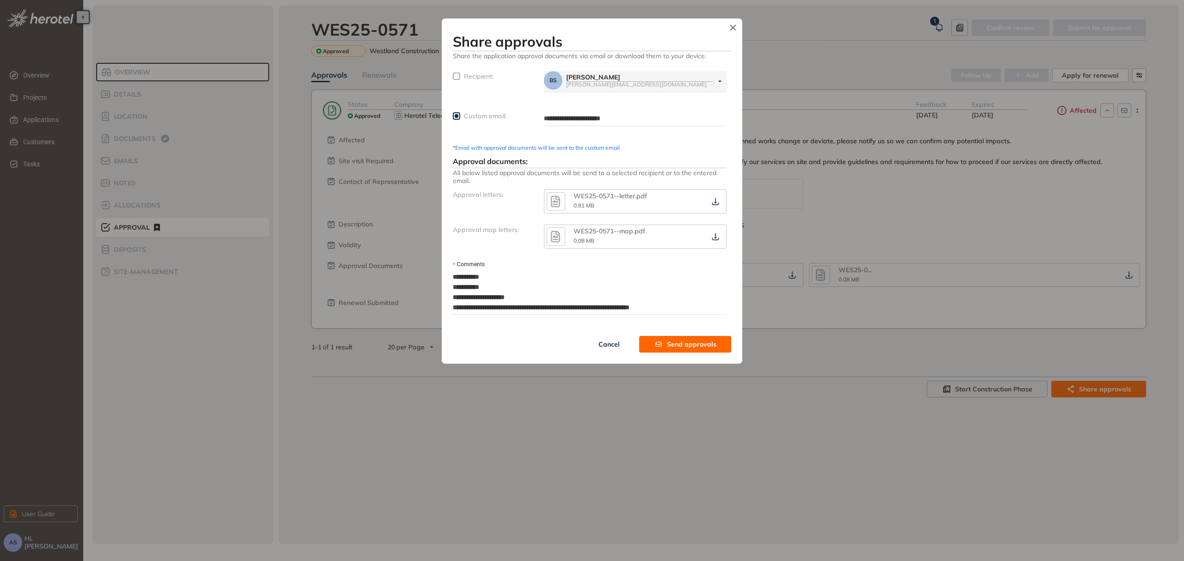
type textarea "**********"
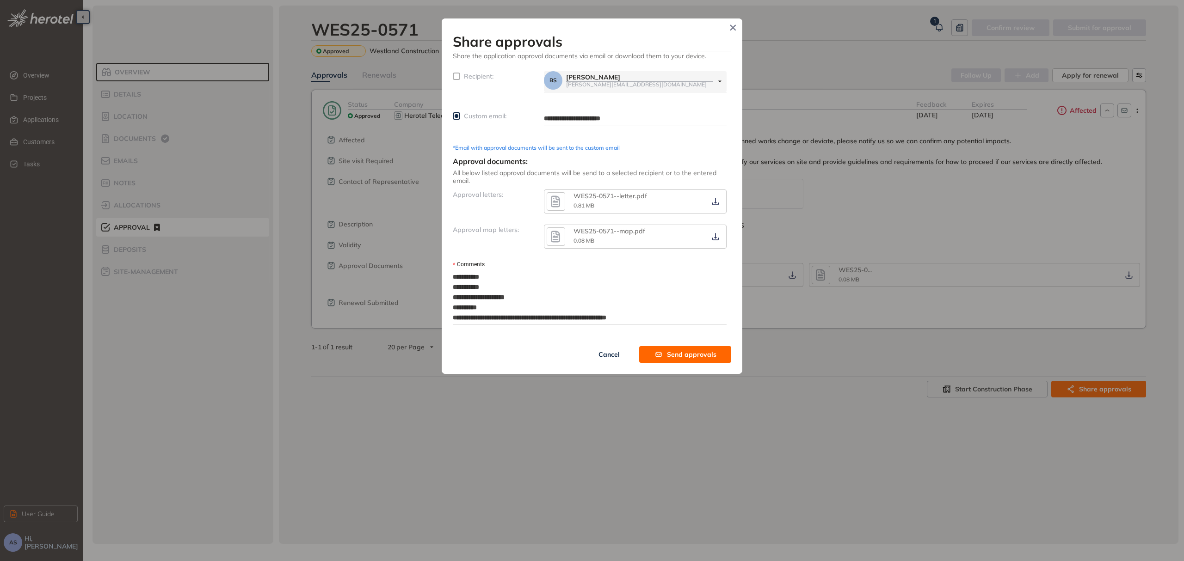
type textarea "**********"
click at [691, 358] on span "Send approvals" at bounding box center [691, 355] width 49 height 10
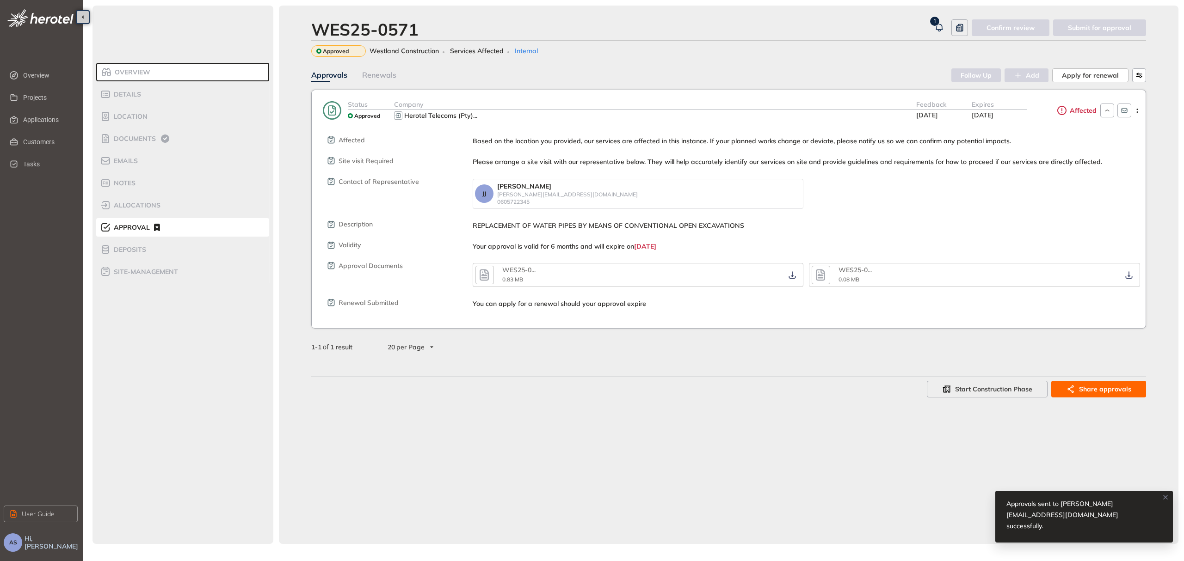
click at [1034, 517] on div "Approvals sent to [PERSON_NAME][EMAIL_ADDRESS][DOMAIN_NAME] successfully." at bounding box center [1072, 515] width 132 height 33
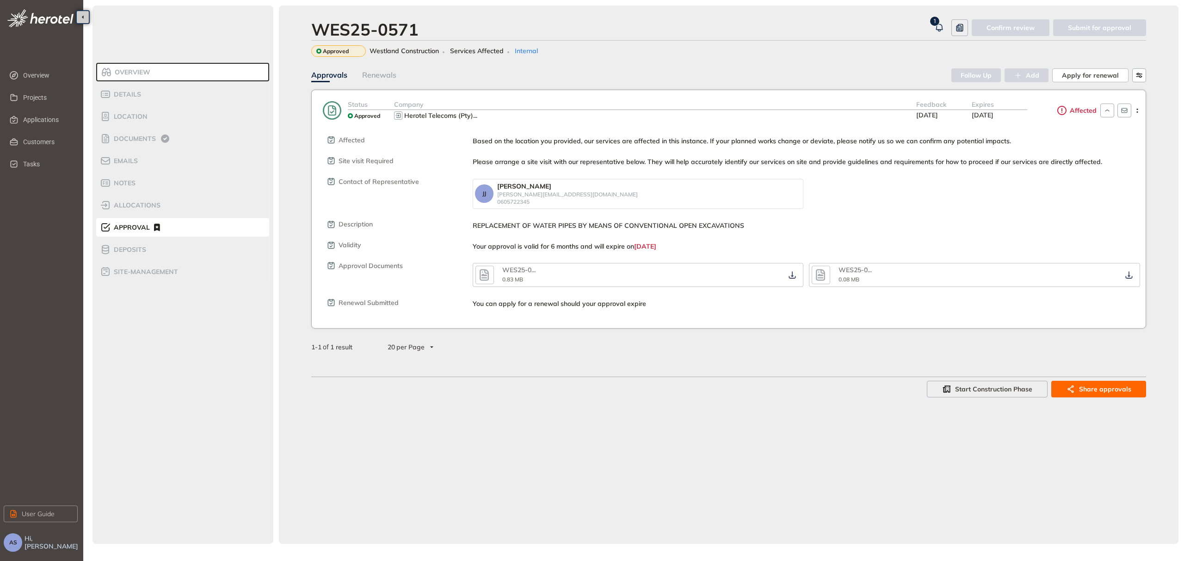
click at [840, 439] on div "WES25-0571 1 Confirm review Submit for approval Approved Westland Construction …" at bounding box center [728, 275] width 899 height 539
click at [49, 117] on span "Applications" at bounding box center [46, 120] width 47 height 18
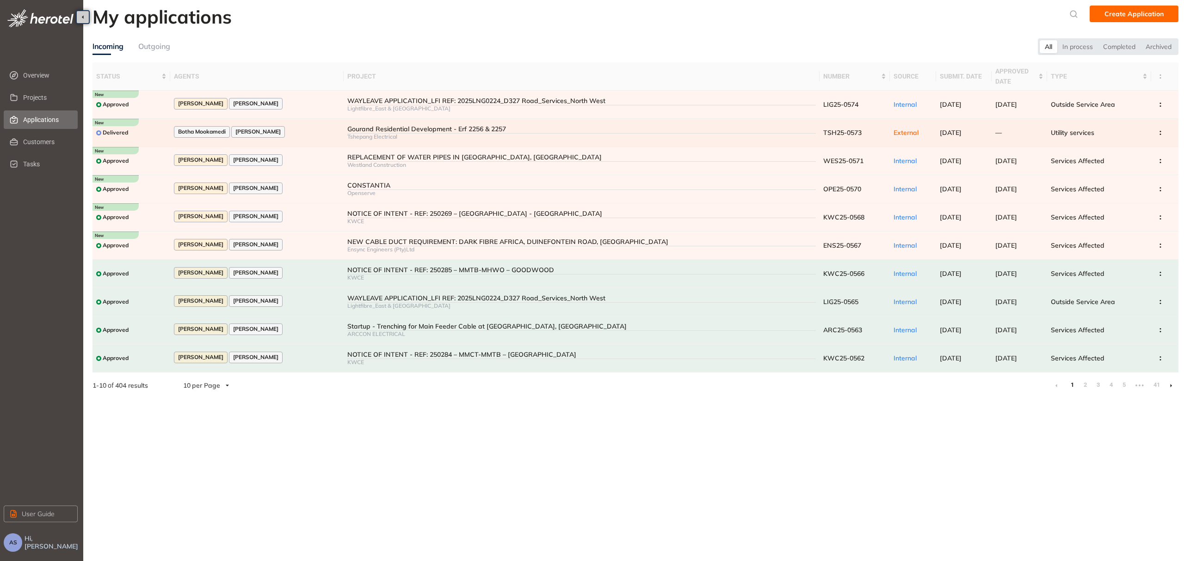
click at [412, 132] on div "Gourand Residential Development - Erf 2256 & 2257" at bounding box center [581, 129] width 468 height 8
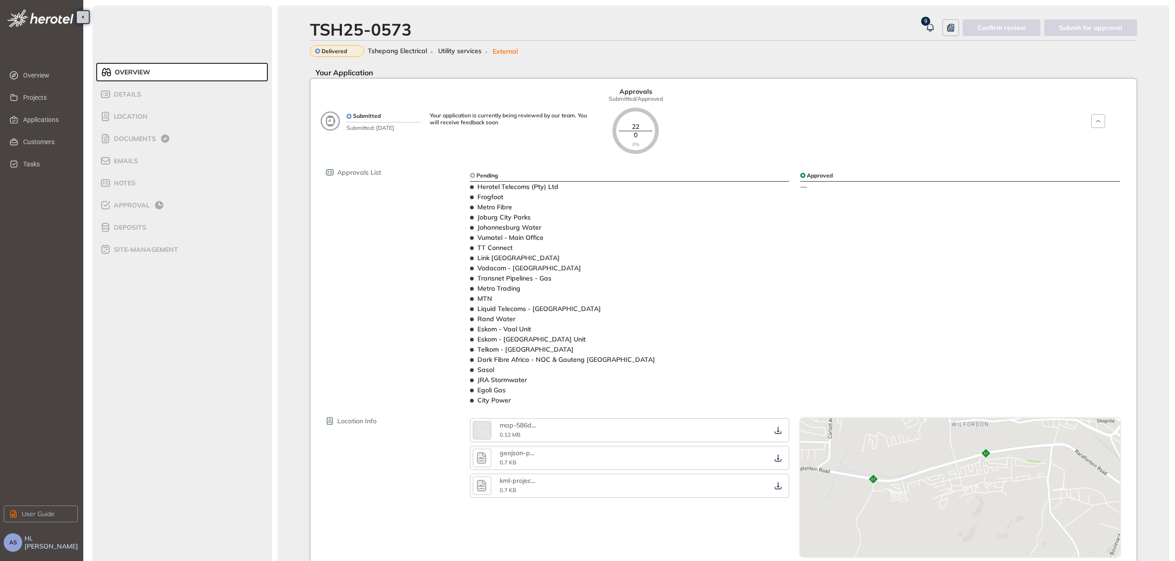
scroll to position [215, 0]
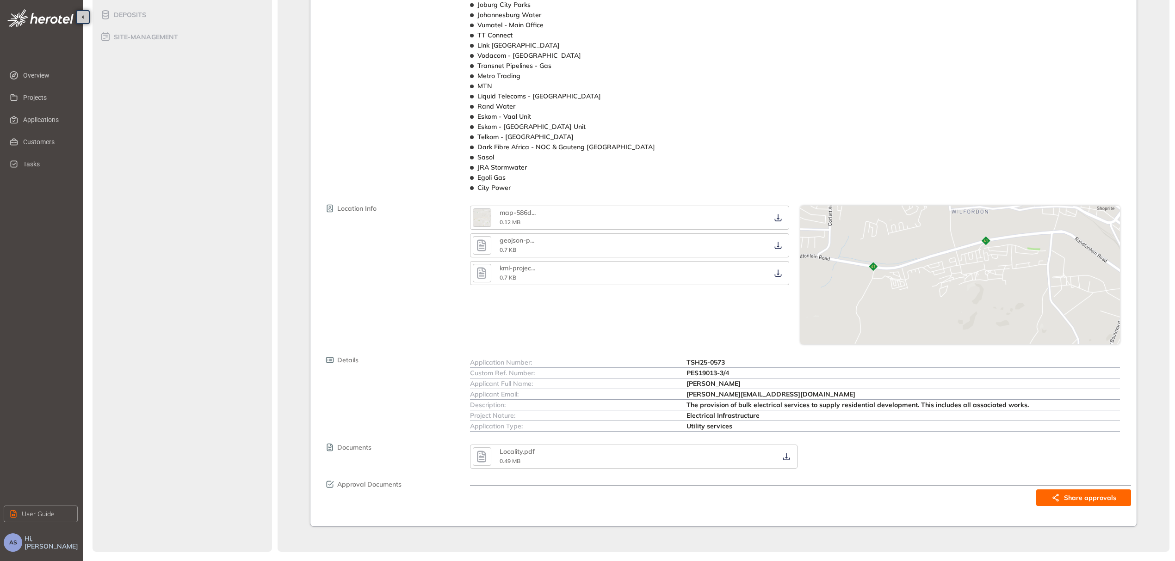
click at [486, 457] on icon "button" at bounding box center [481, 457] width 9 height 12
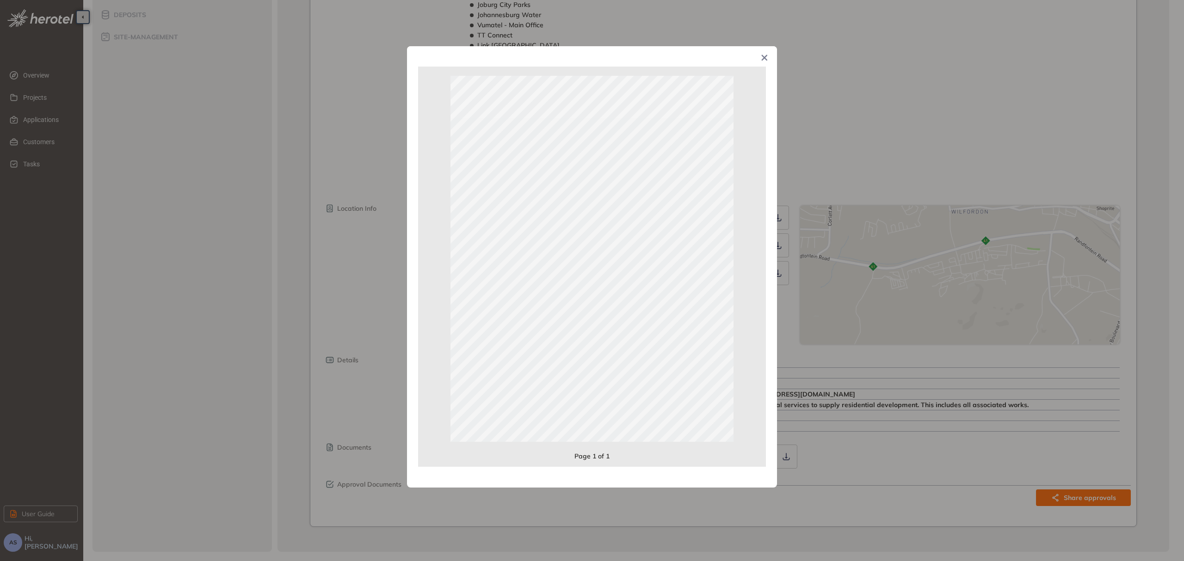
click at [764, 59] on icon "Close" at bounding box center [765, 58] width 6 height 6
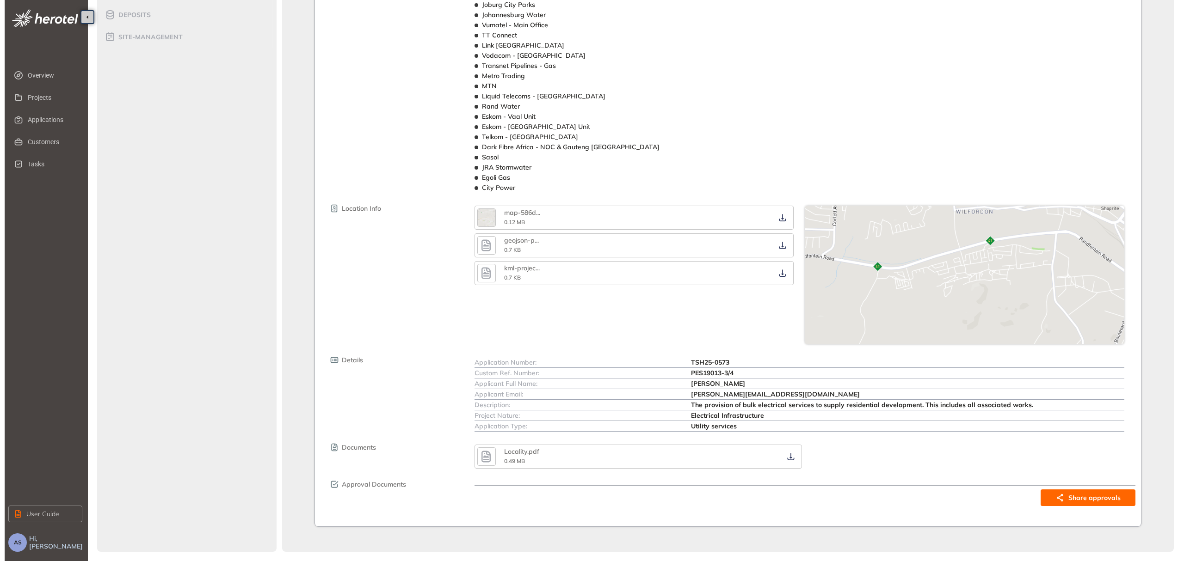
scroll to position [0, 0]
